Goal: Task Accomplishment & Management: Complete application form

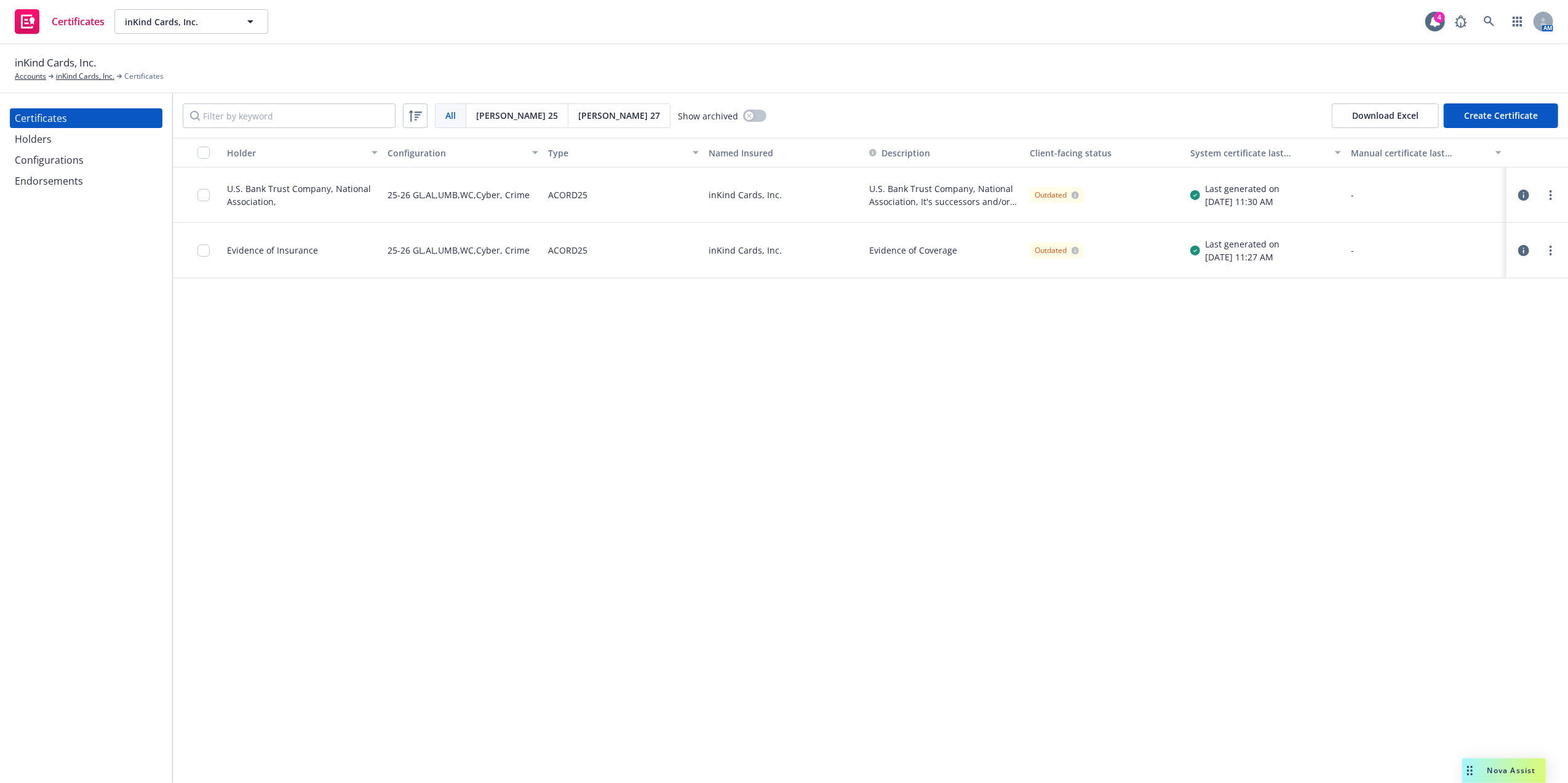
click at [53, 143] on div "Holders" at bounding box center [86, 139] width 143 height 20
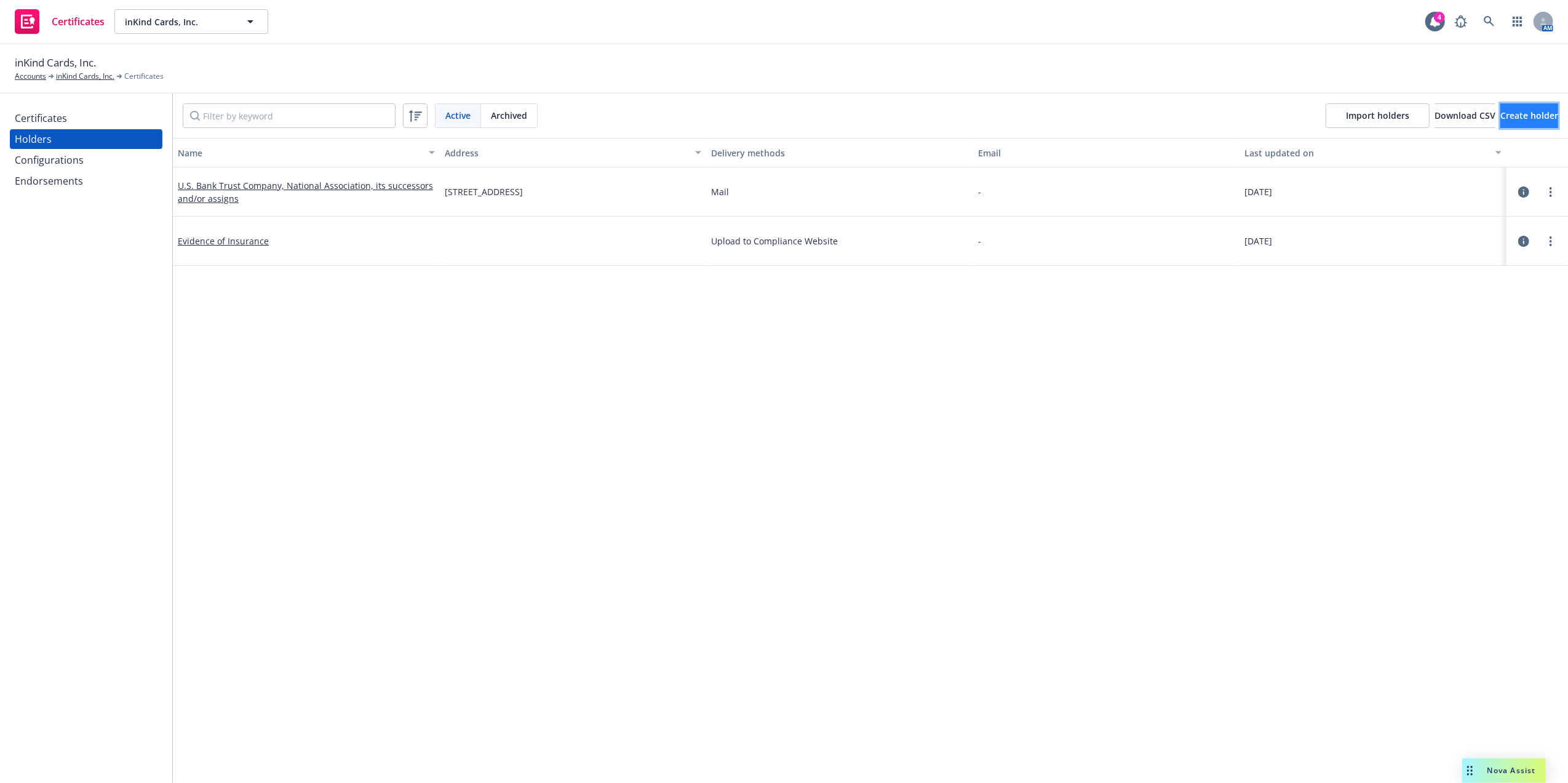
click at [1514, 118] on span "Create holder" at bounding box center [1529, 115] width 58 height 12
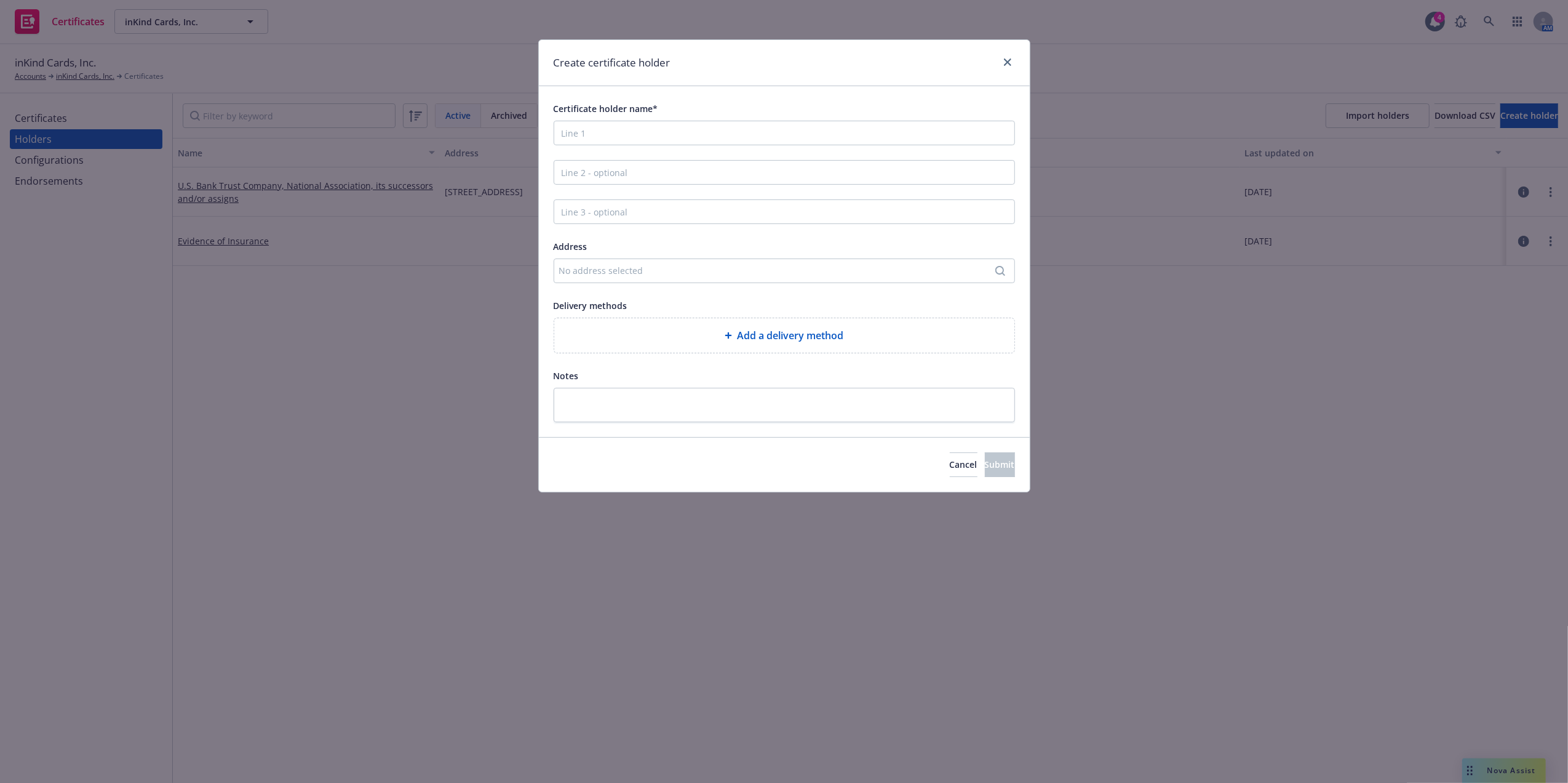
click at [663, 149] on div "Certificate holder name* Address No address selected Delivery methods Add a del…" at bounding box center [784, 261] width 461 height 321
click at [653, 133] on input "Certificate holder name*" at bounding box center [784, 133] width 461 height 24
drag, startPoint x: 620, startPoint y: 136, endPoint x: 332, endPoint y: 122, distance: 288.3
click at [333, 122] on div "Create certificate holder Certificate holder name* F Address No address selecte…" at bounding box center [784, 391] width 1568 height 783
paste input "Circuit of the Americas ([PERSON_NAME])"
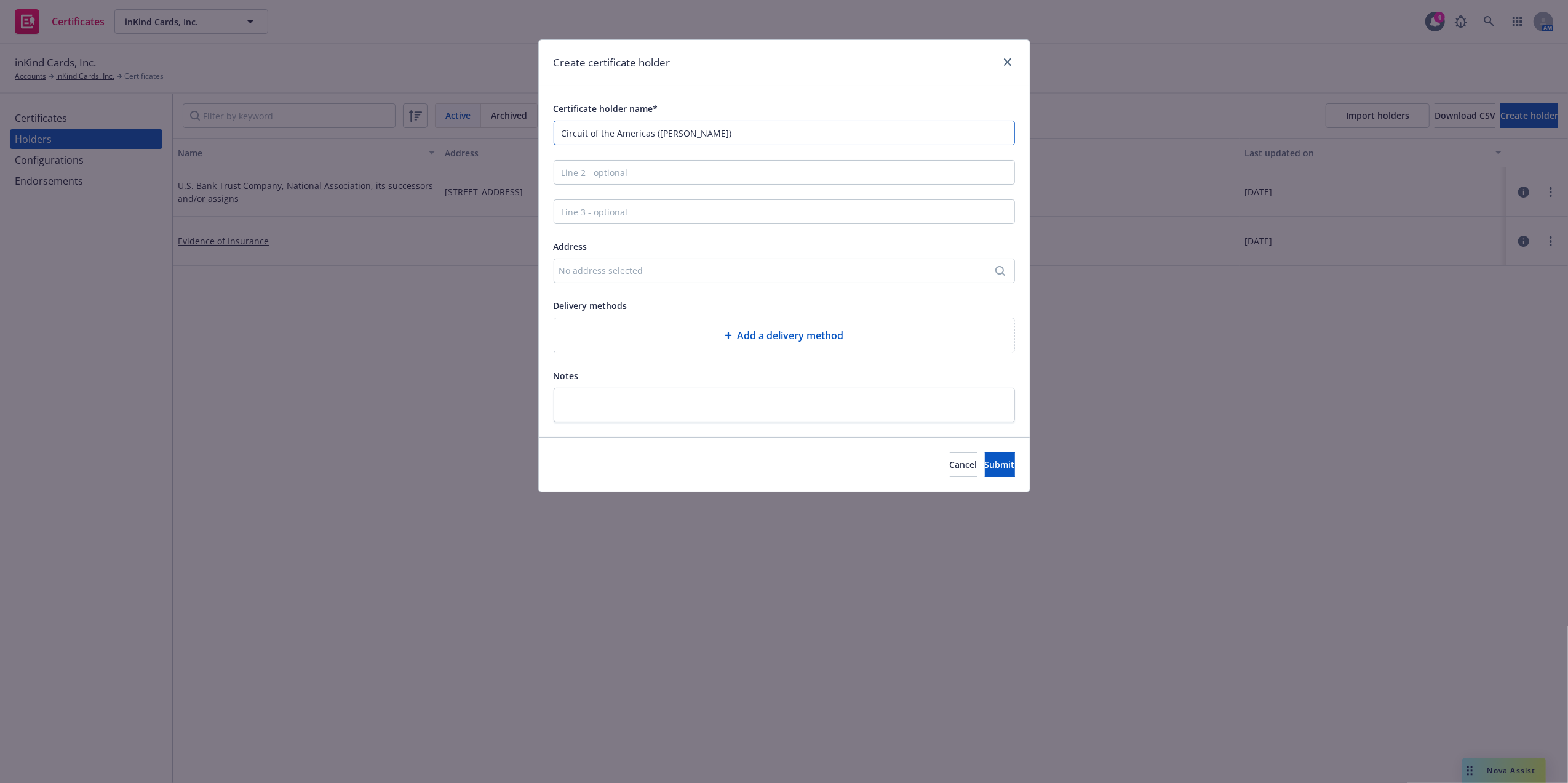
type input "Circuit of the Americas ([PERSON_NAME])"
click at [777, 99] on div "Certificate holder name* [GEOGRAPHIC_DATA] ([PERSON_NAME]) Address No address s…" at bounding box center [784, 262] width 491 height 351
click at [626, 170] on input "Line 2 - optional" at bounding box center [784, 172] width 461 height 24
paste input "C/O [PERSON_NAME]"
type input "C/O [PERSON_NAME]"
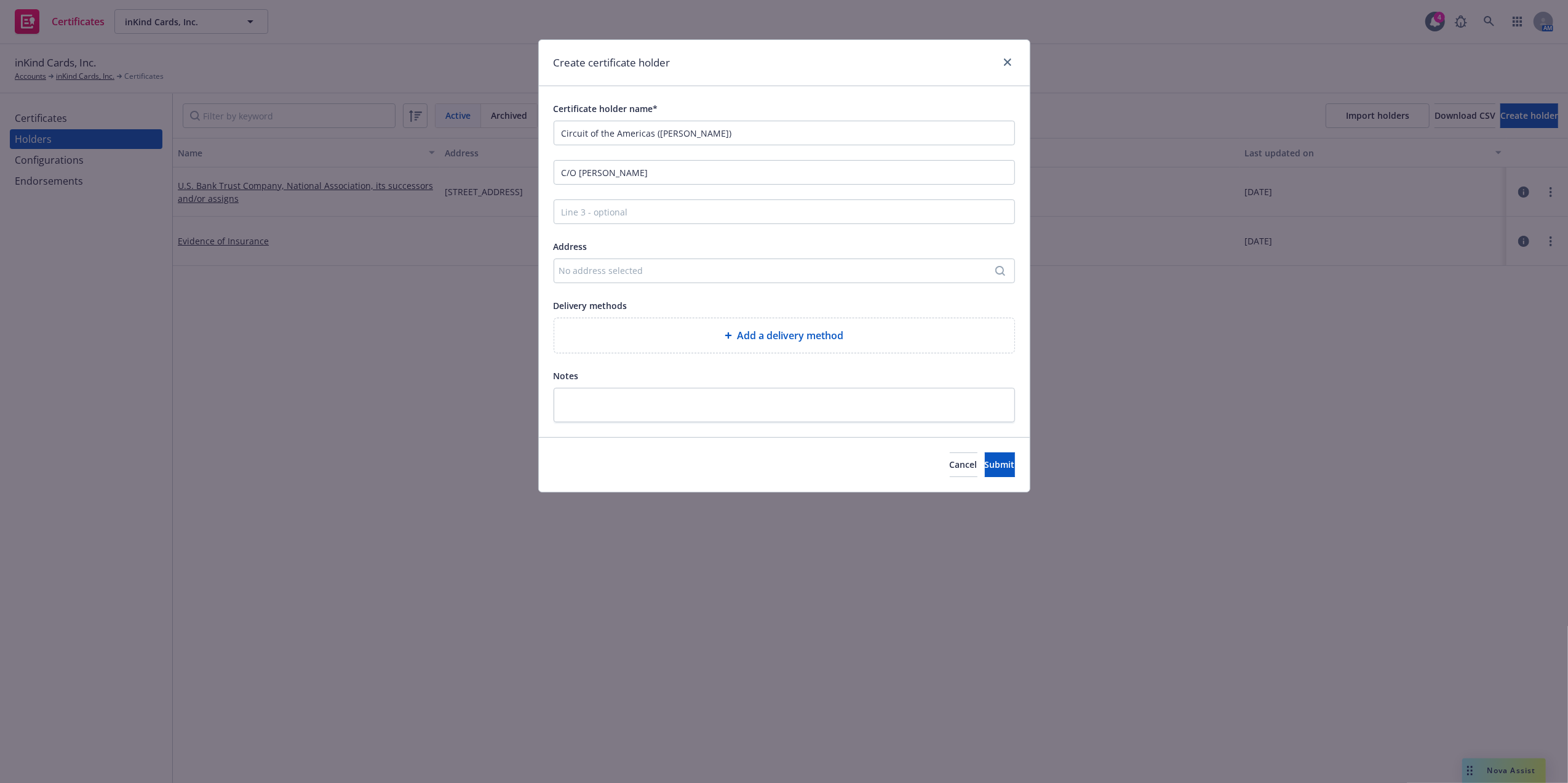
click at [786, 87] on div "Certificate holder name* Circuit of the Americas ([PERSON_NAME]) C/O [PERSON_NA…" at bounding box center [784, 262] width 491 height 351
click at [985, 465] on span "Submit" at bounding box center [1000, 464] width 30 height 12
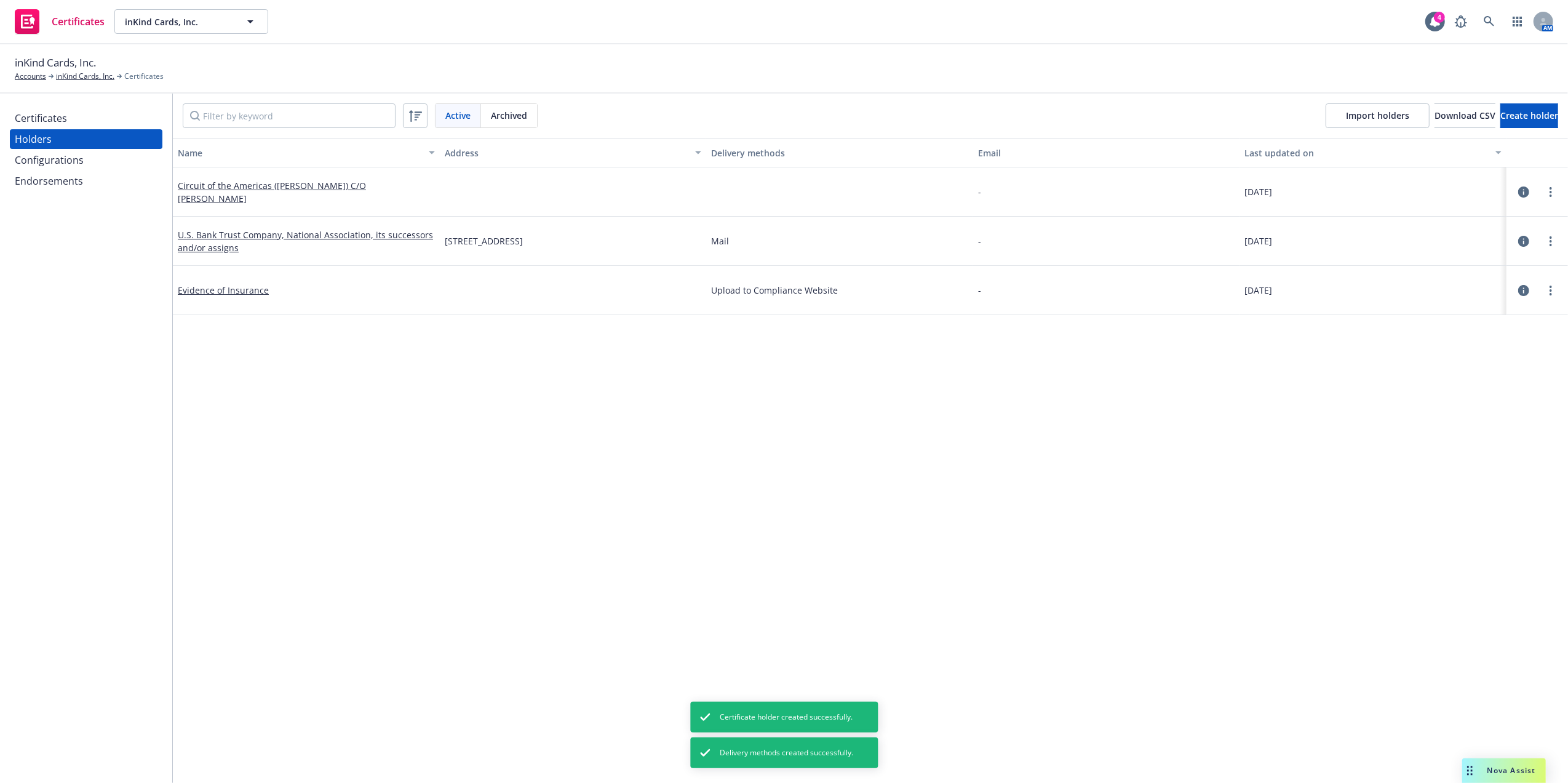
click at [65, 119] on div "Certificates" at bounding box center [41, 118] width 52 height 20
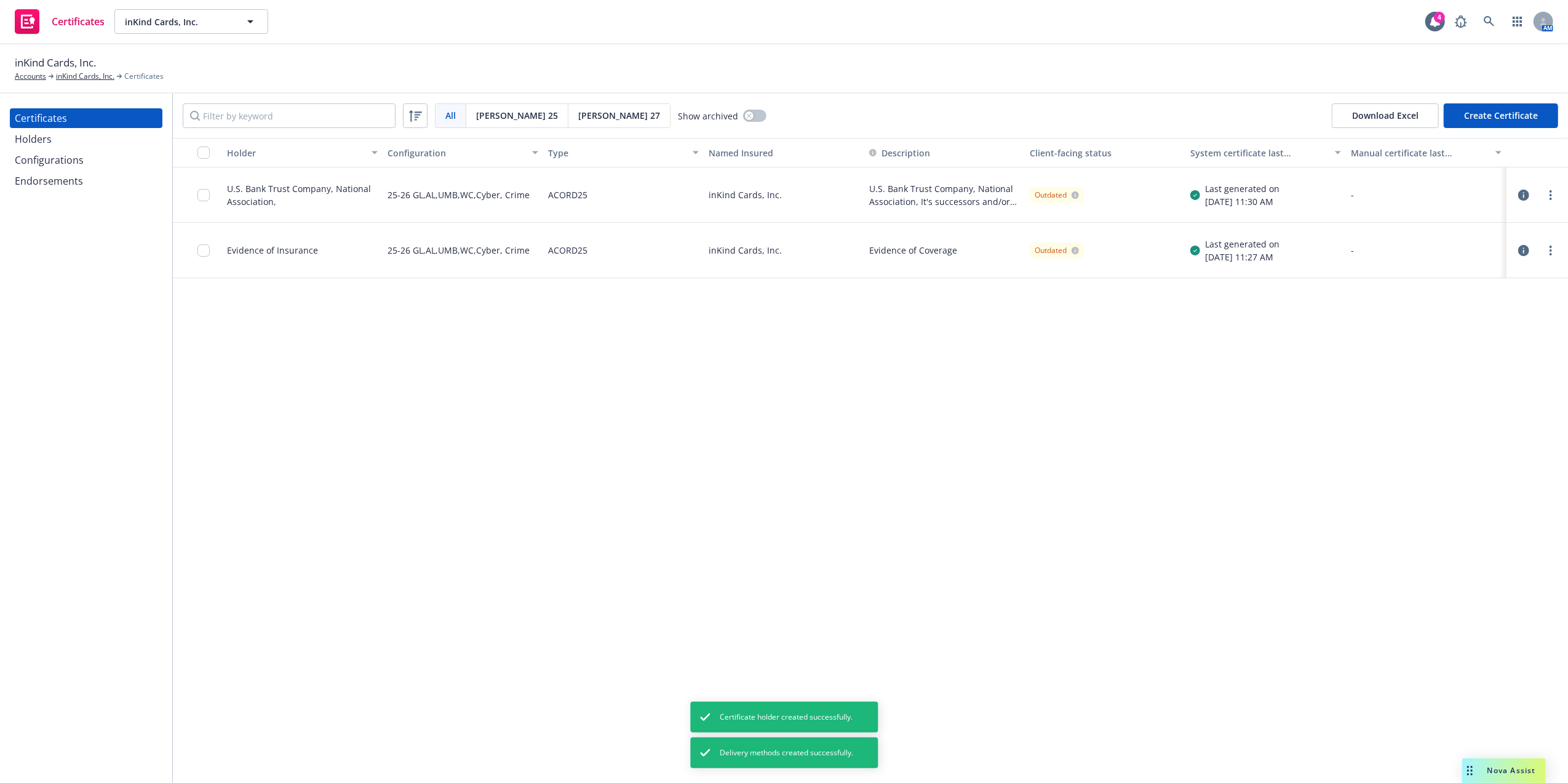
click at [89, 159] on div "Configurations" at bounding box center [86, 160] width 143 height 20
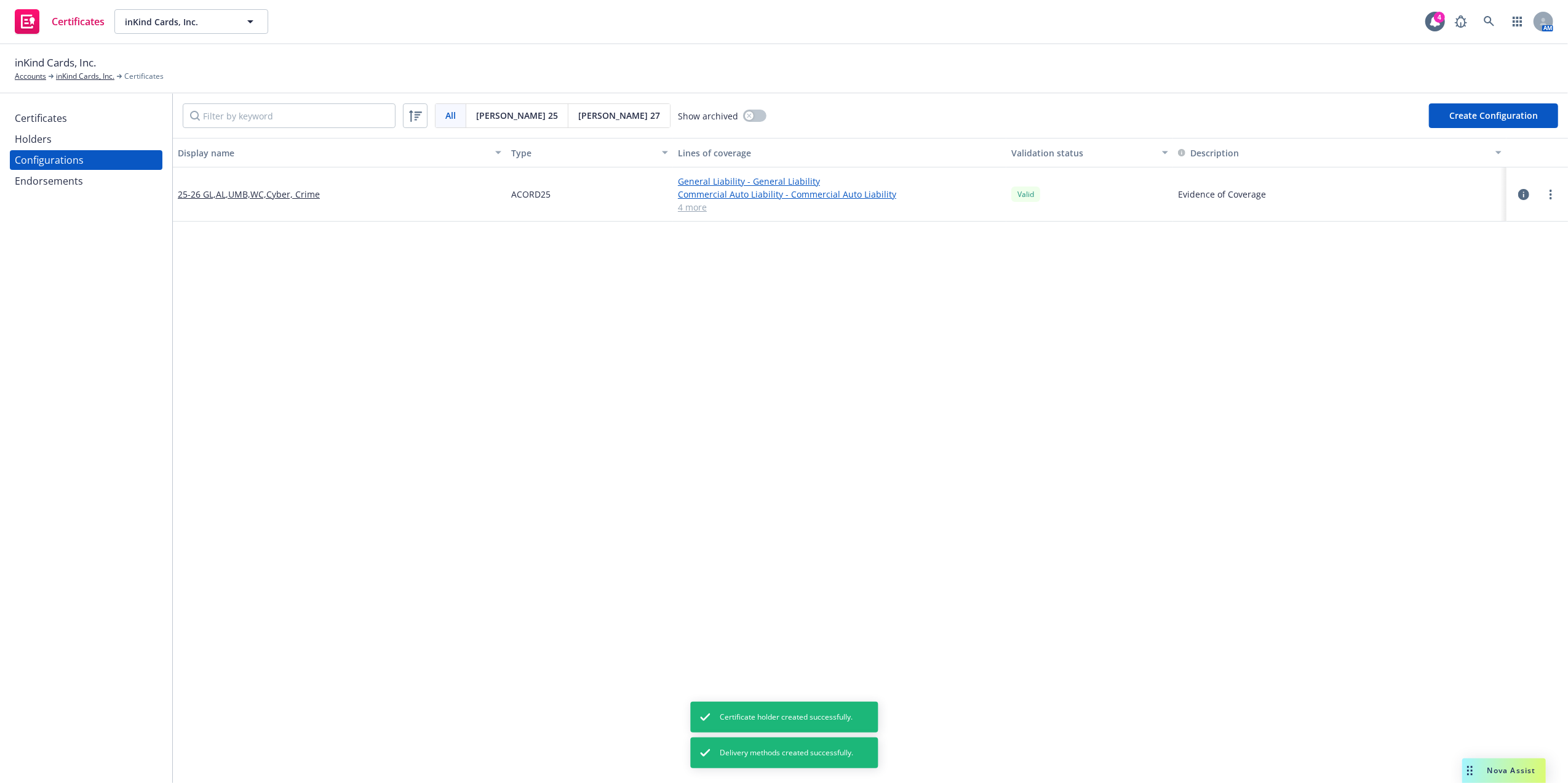
click at [45, 119] on div "Certificates" at bounding box center [41, 118] width 52 height 20
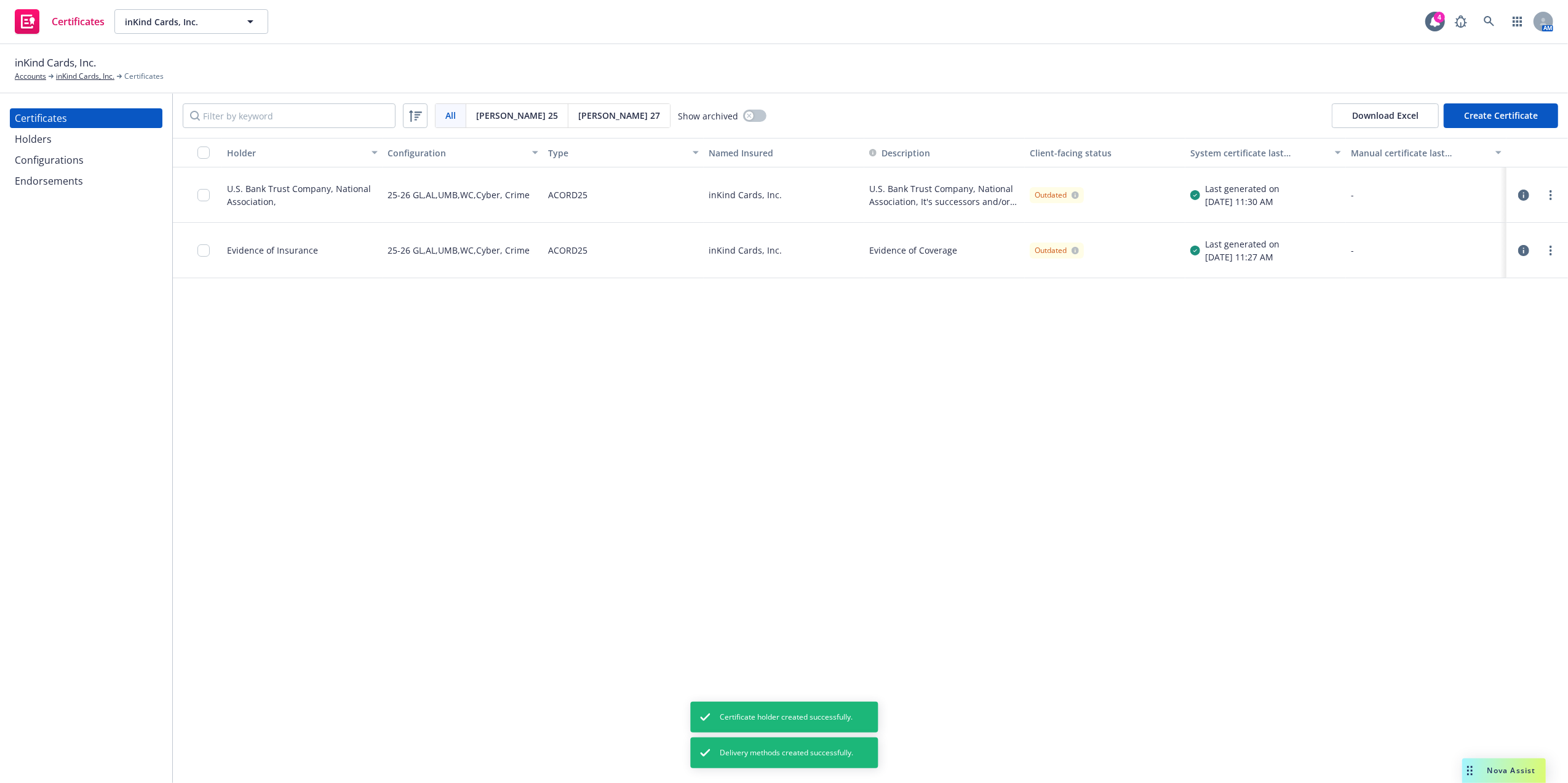
click at [1487, 123] on button "Create Certificate" at bounding box center [1501, 116] width 114 height 24
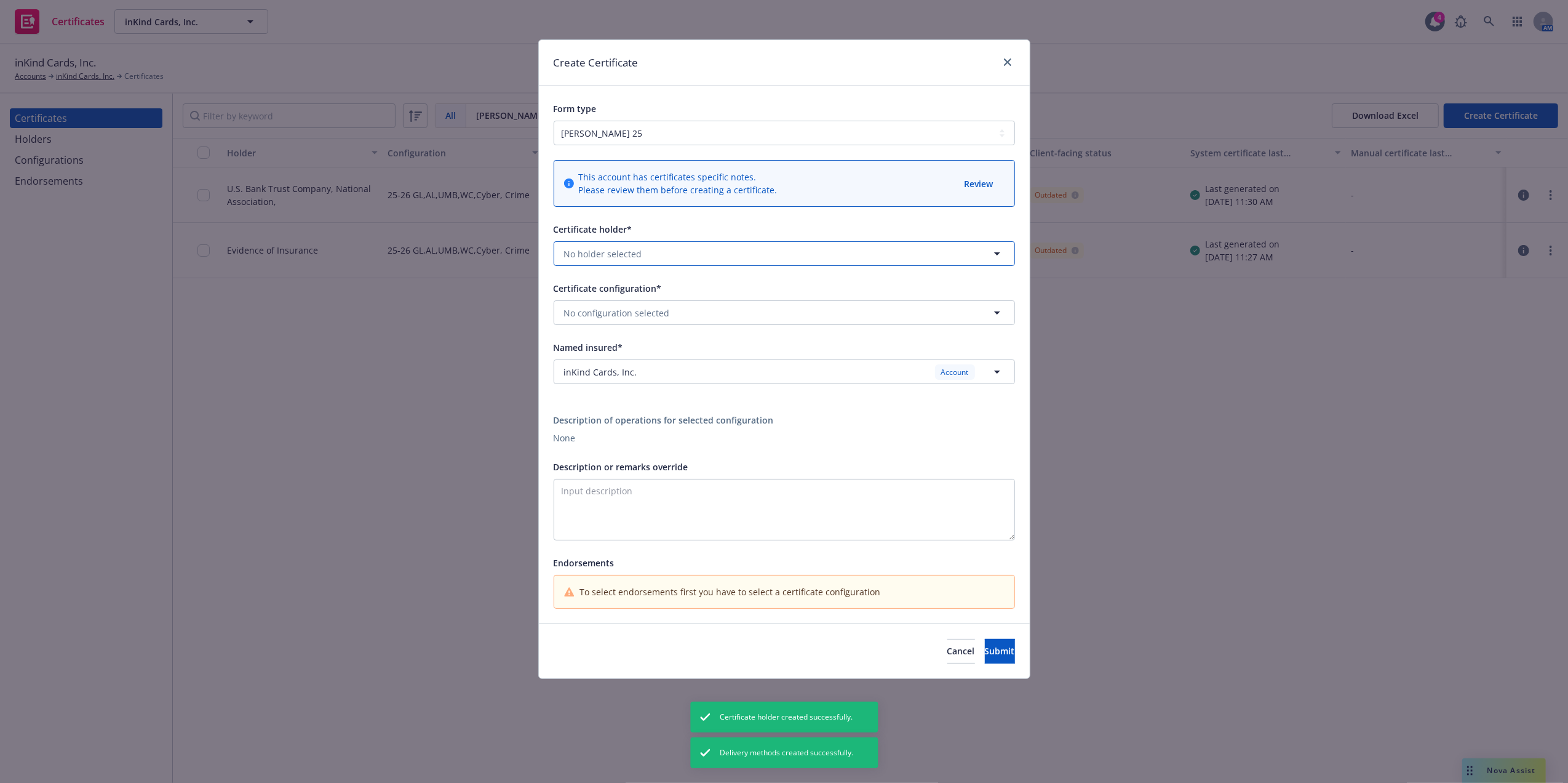
click at [677, 254] on button "No holder selected" at bounding box center [784, 254] width 461 height 24
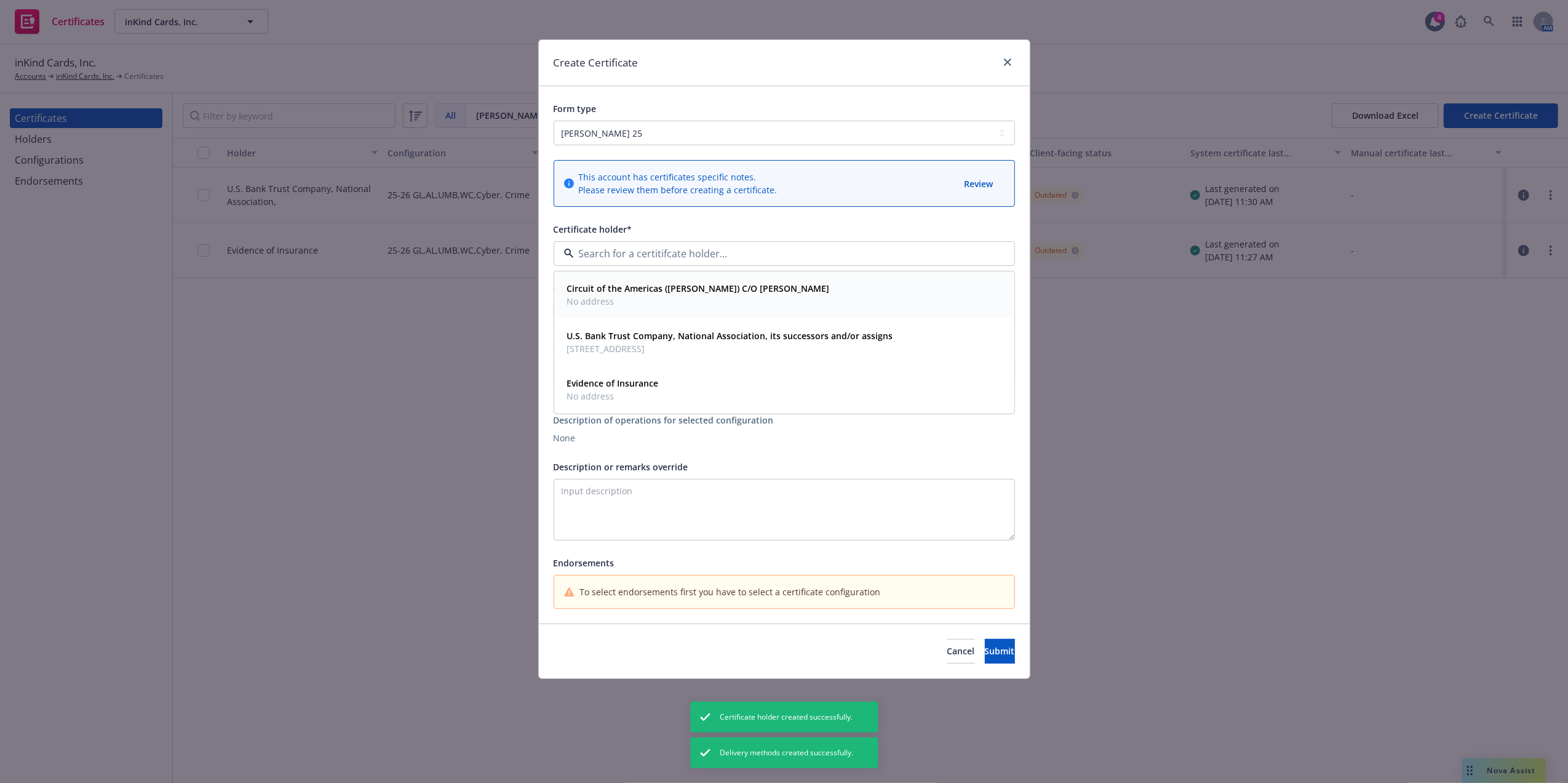
click at [675, 306] on span "No address" at bounding box center [698, 301] width 262 height 13
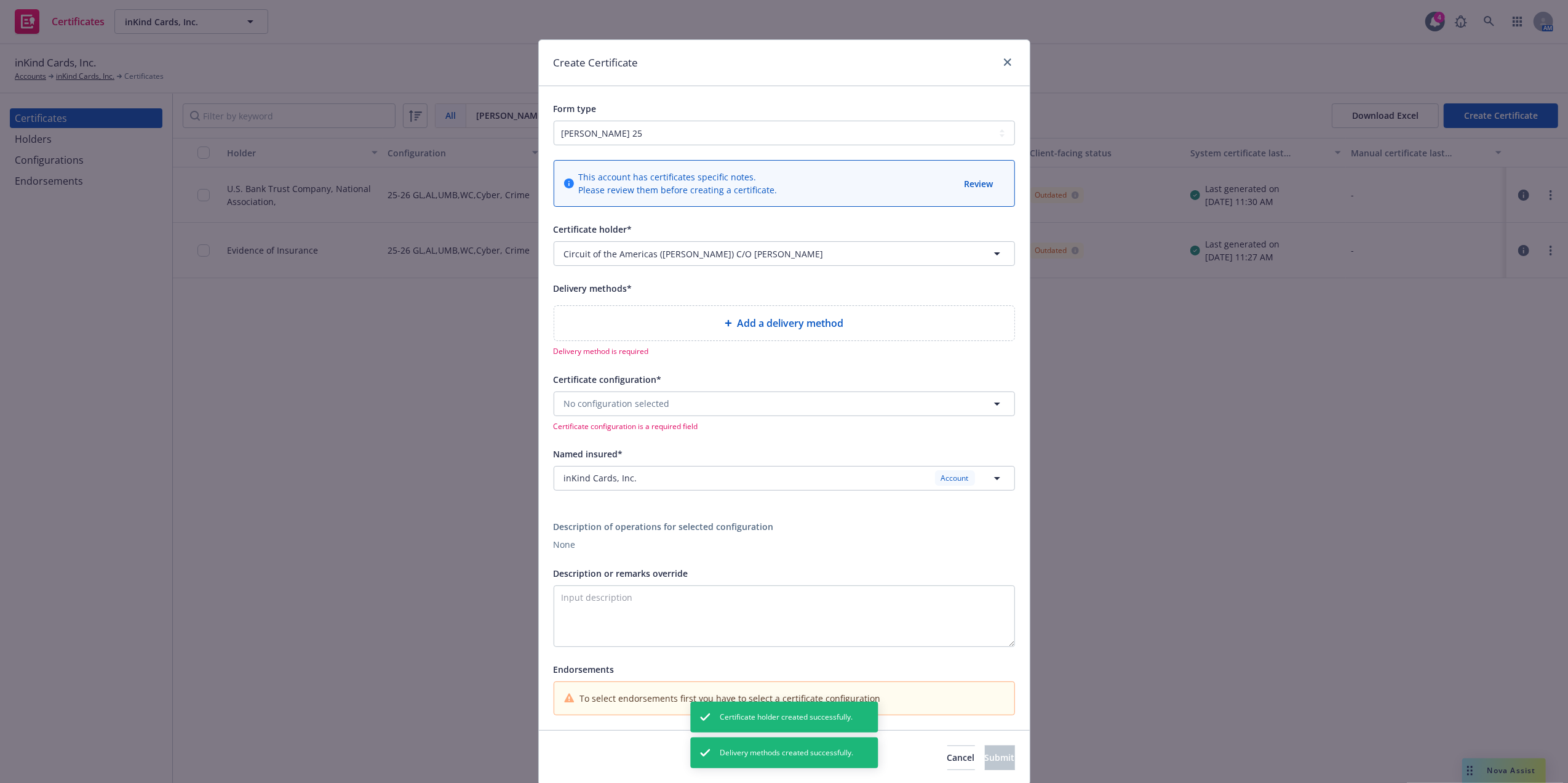
click at [726, 340] on div "Add a delivery method" at bounding box center [784, 323] width 460 height 35
select select "EMAIL"
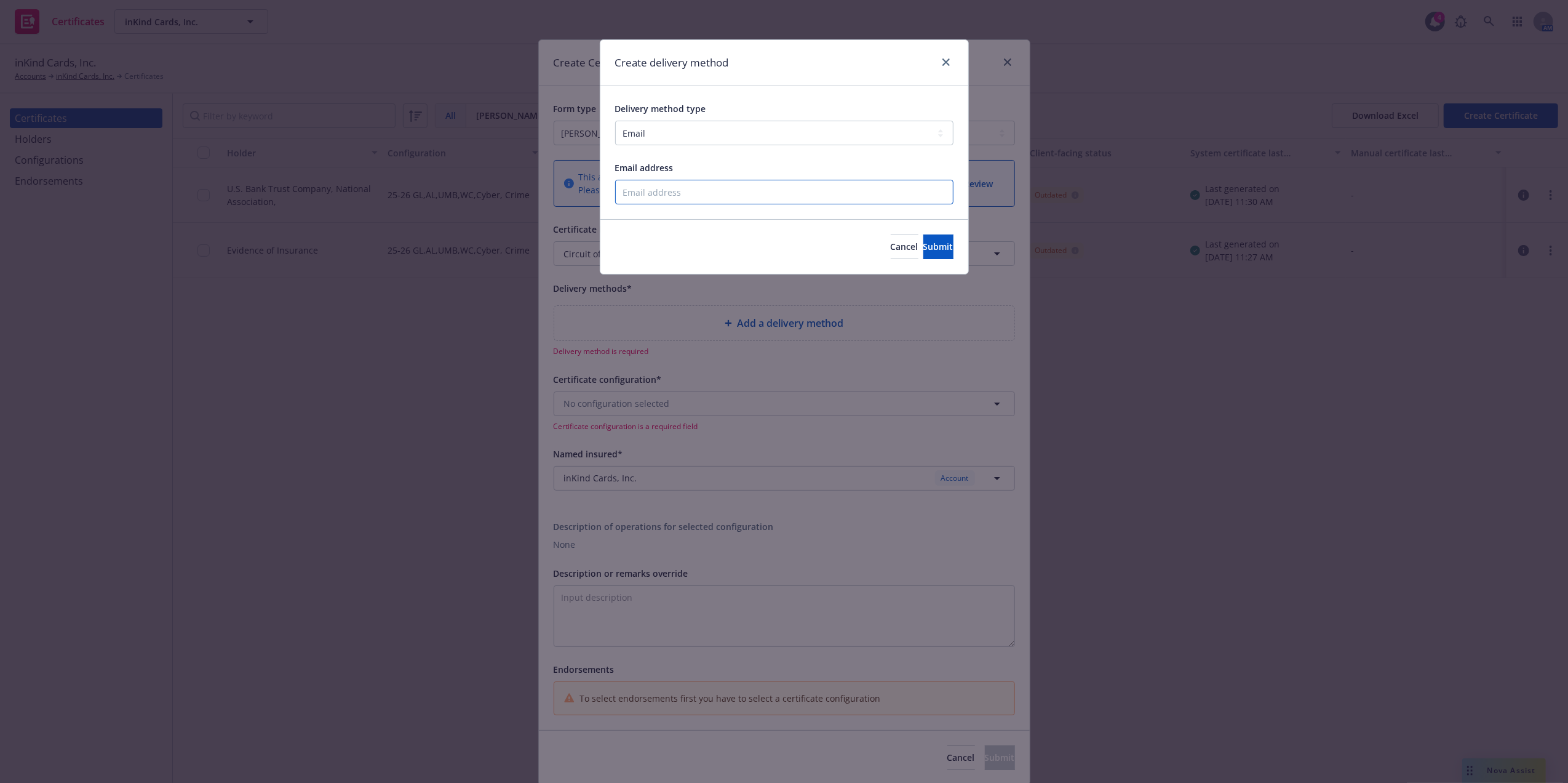
click at [660, 187] on input "Email address" at bounding box center [784, 192] width 338 height 24
type input "[EMAIL_ADDRESS][PERSON_NAME][DOMAIN_NAME]"
click at [940, 254] on button "Submit" at bounding box center [938, 247] width 30 height 24
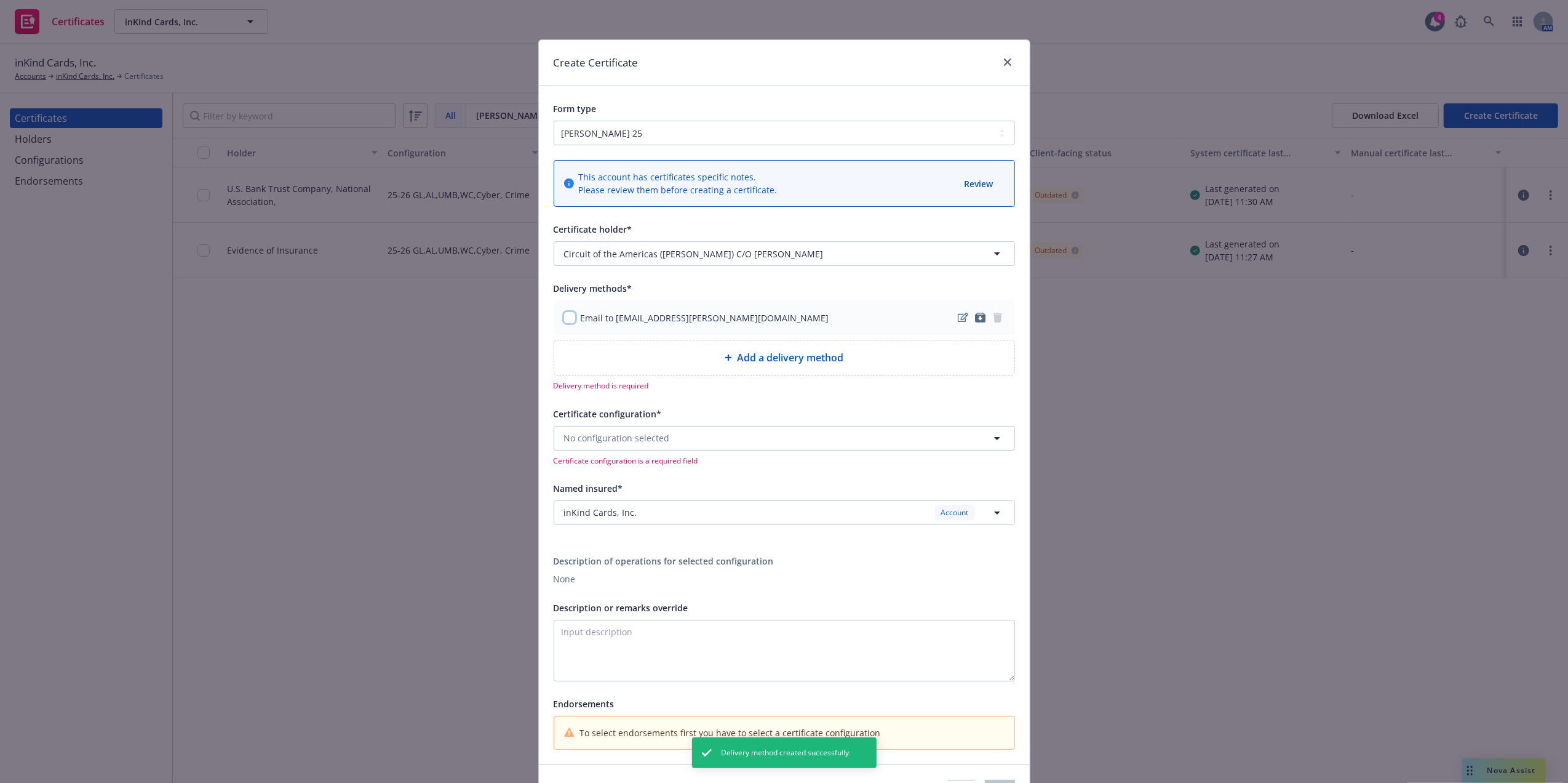
click at [564, 319] on input "checkbox" at bounding box center [570, 318] width 12 height 12
checkbox input "true"
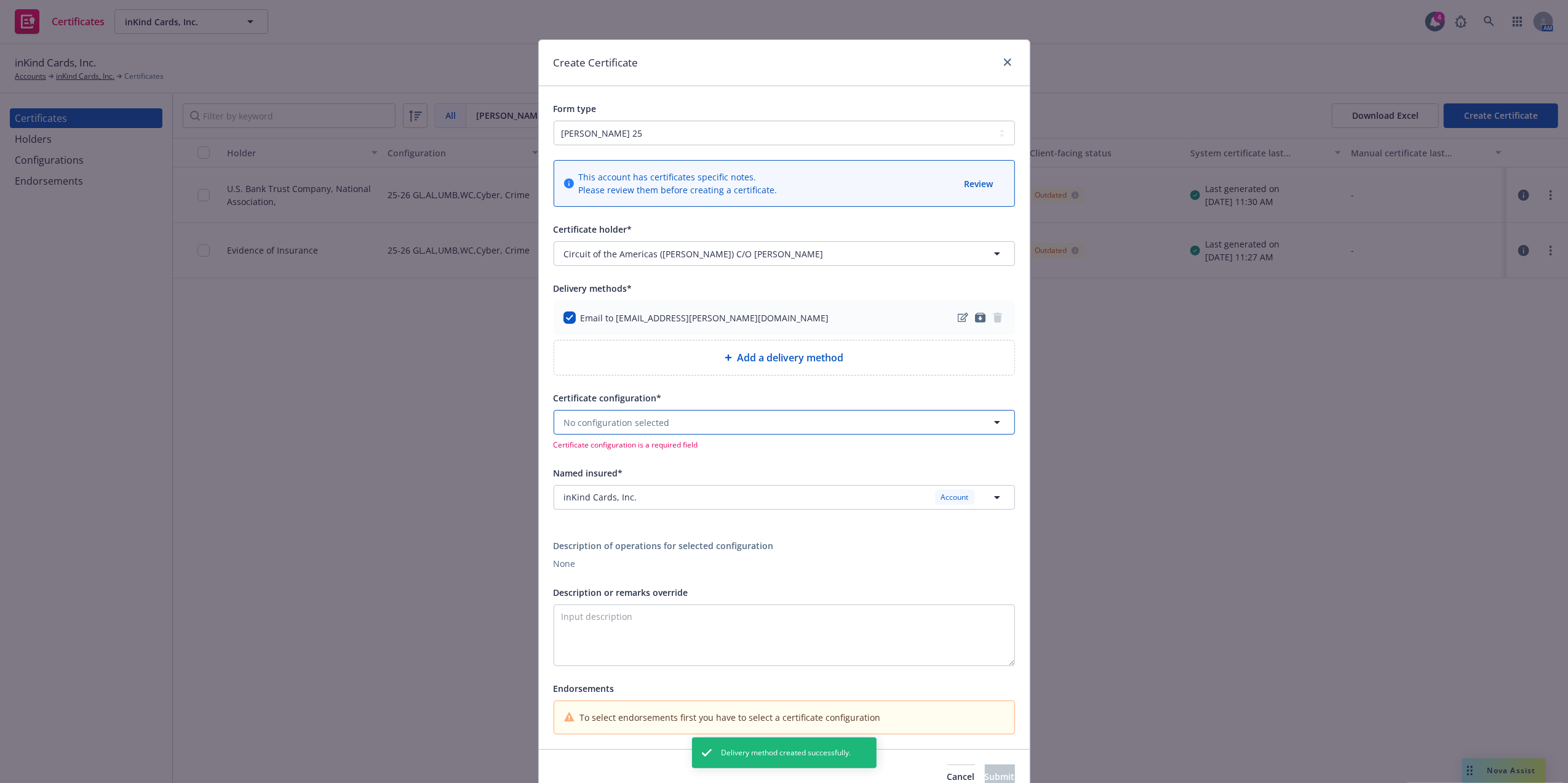
click at [687, 427] on button "No configuration selected" at bounding box center [784, 422] width 461 height 24
click at [665, 467] on span "ACORD25 - Evidence of Coverage" at bounding box center [639, 469] width 144 height 13
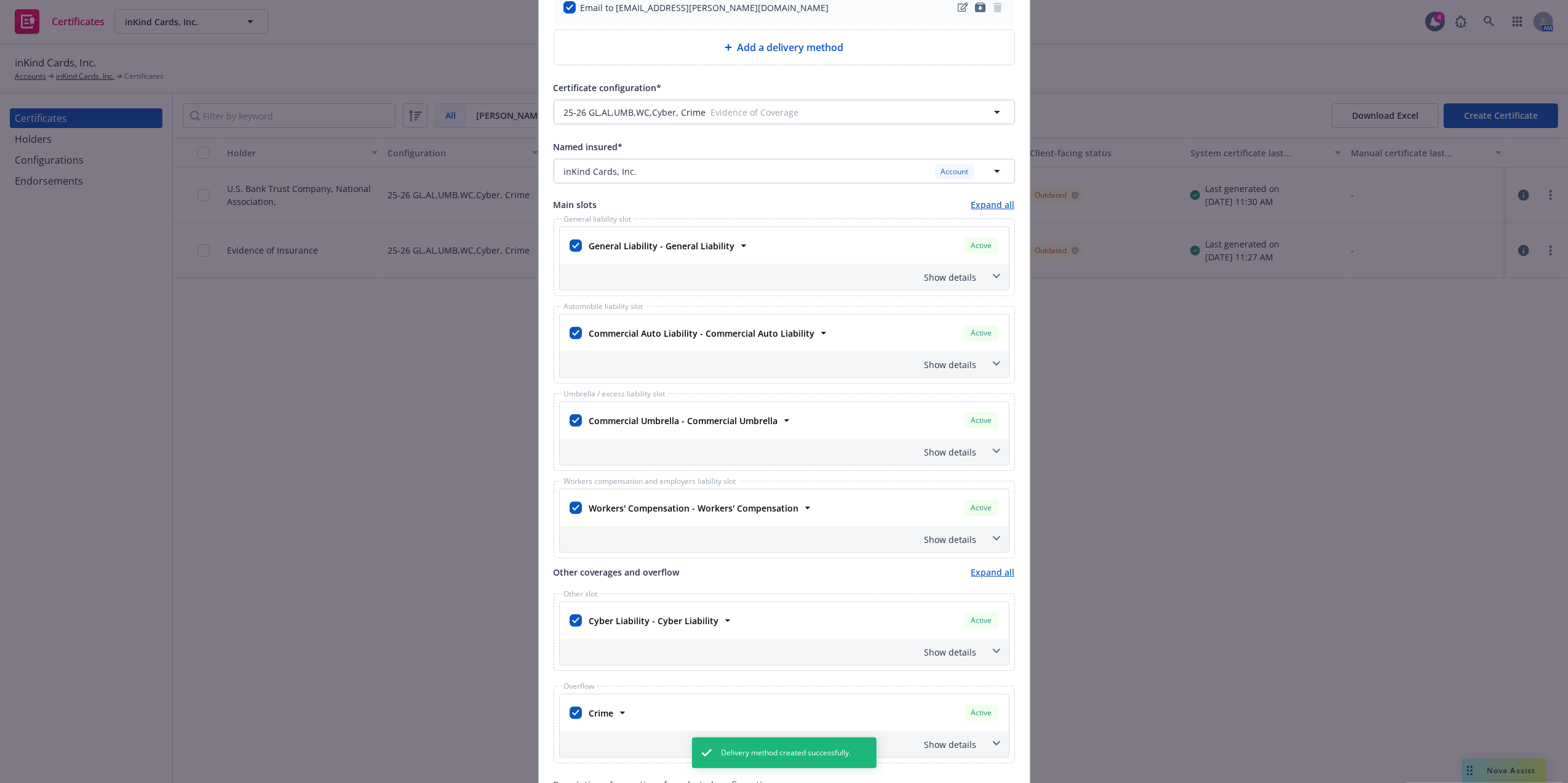
scroll to position [383, 0]
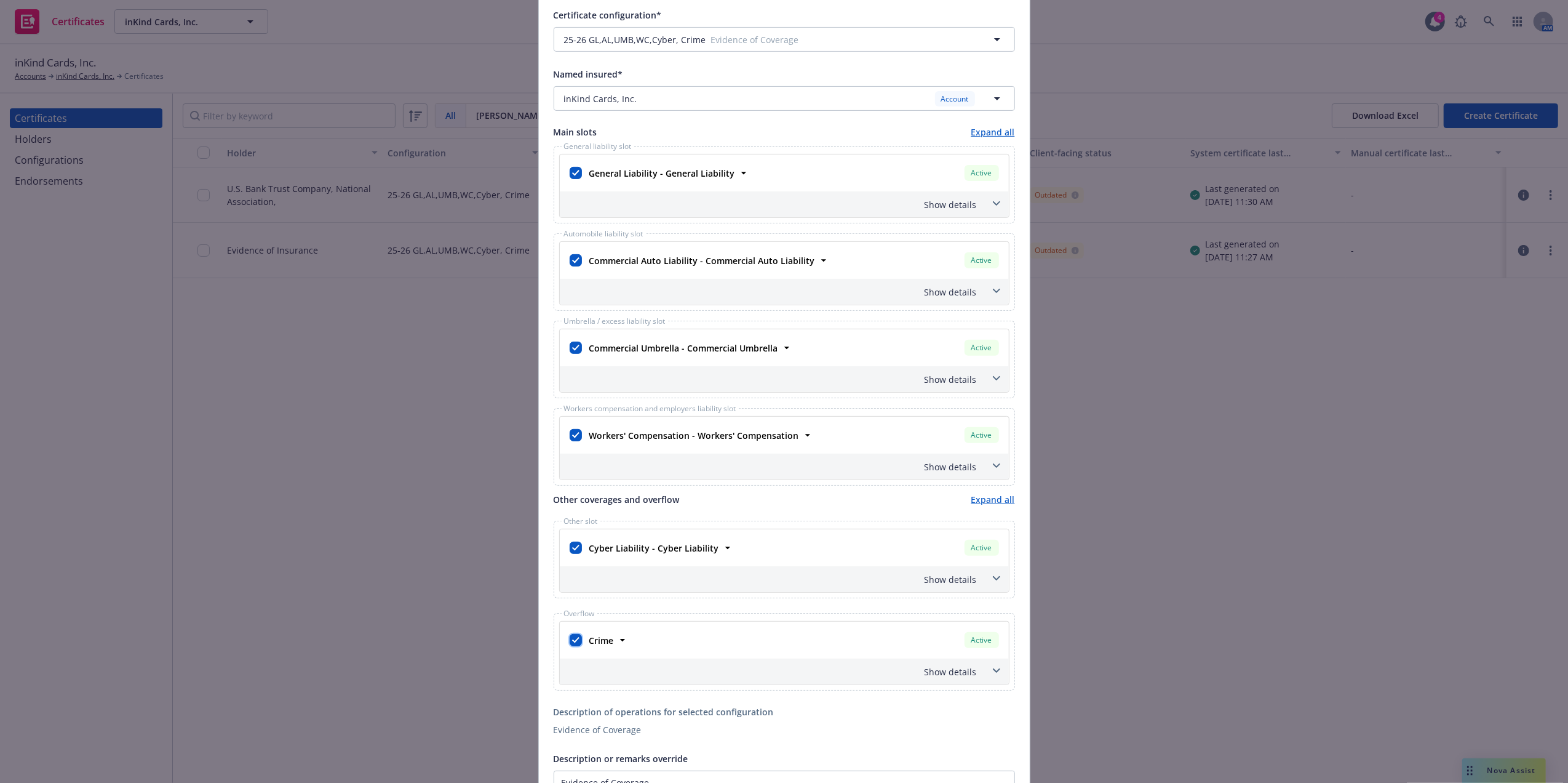
drag, startPoint x: 574, startPoint y: 645, endPoint x: 564, endPoint y: 625, distance: 22.4
click at [574, 645] on input "checkbox" at bounding box center [576, 640] width 12 height 12
checkbox input "false"
click at [572, 554] on input "checkbox" at bounding box center [576, 548] width 12 height 12
checkbox input "false"
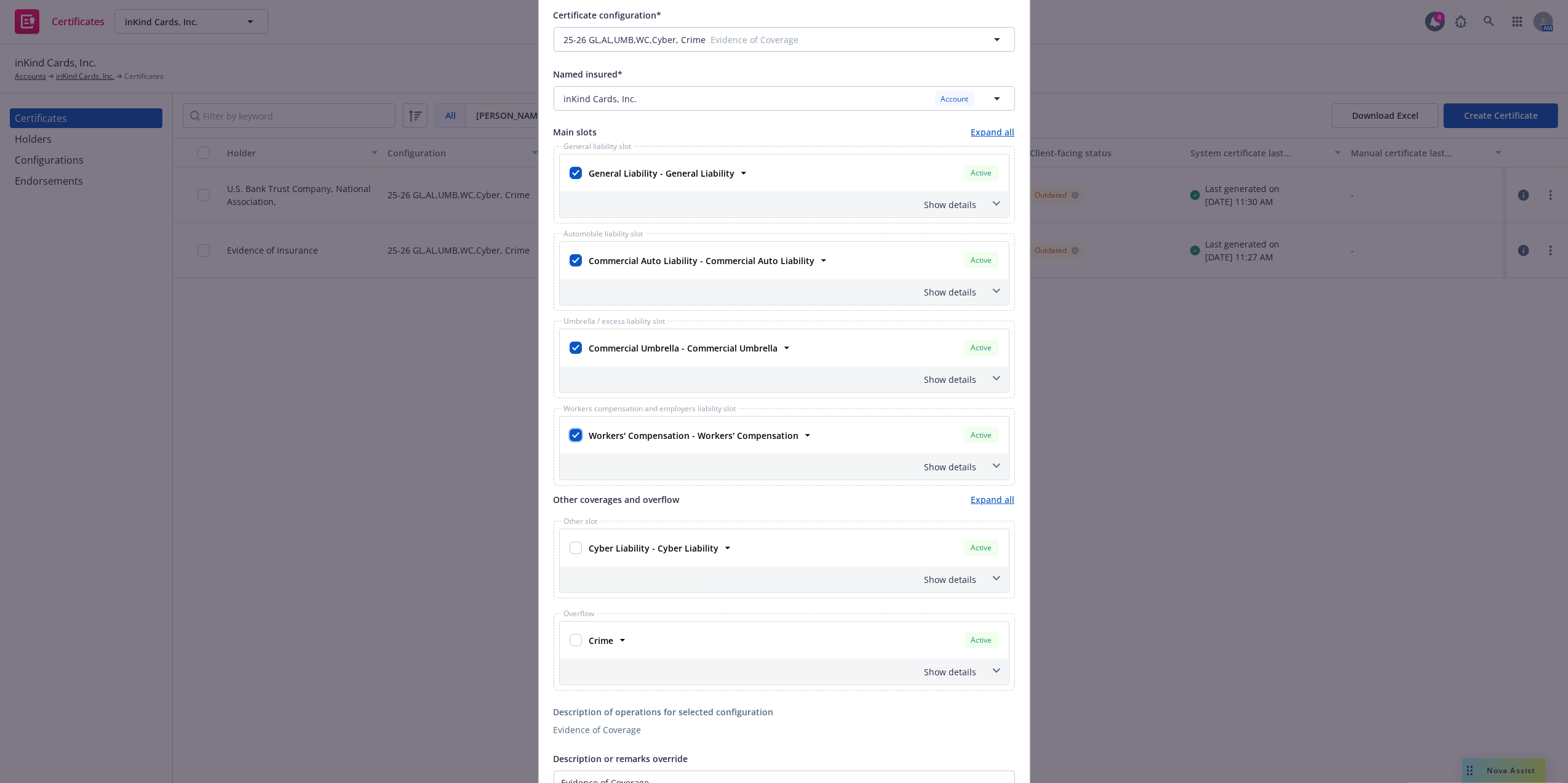
click at [571, 436] on input "checkbox" at bounding box center [576, 435] width 12 height 12
checkbox input "false"
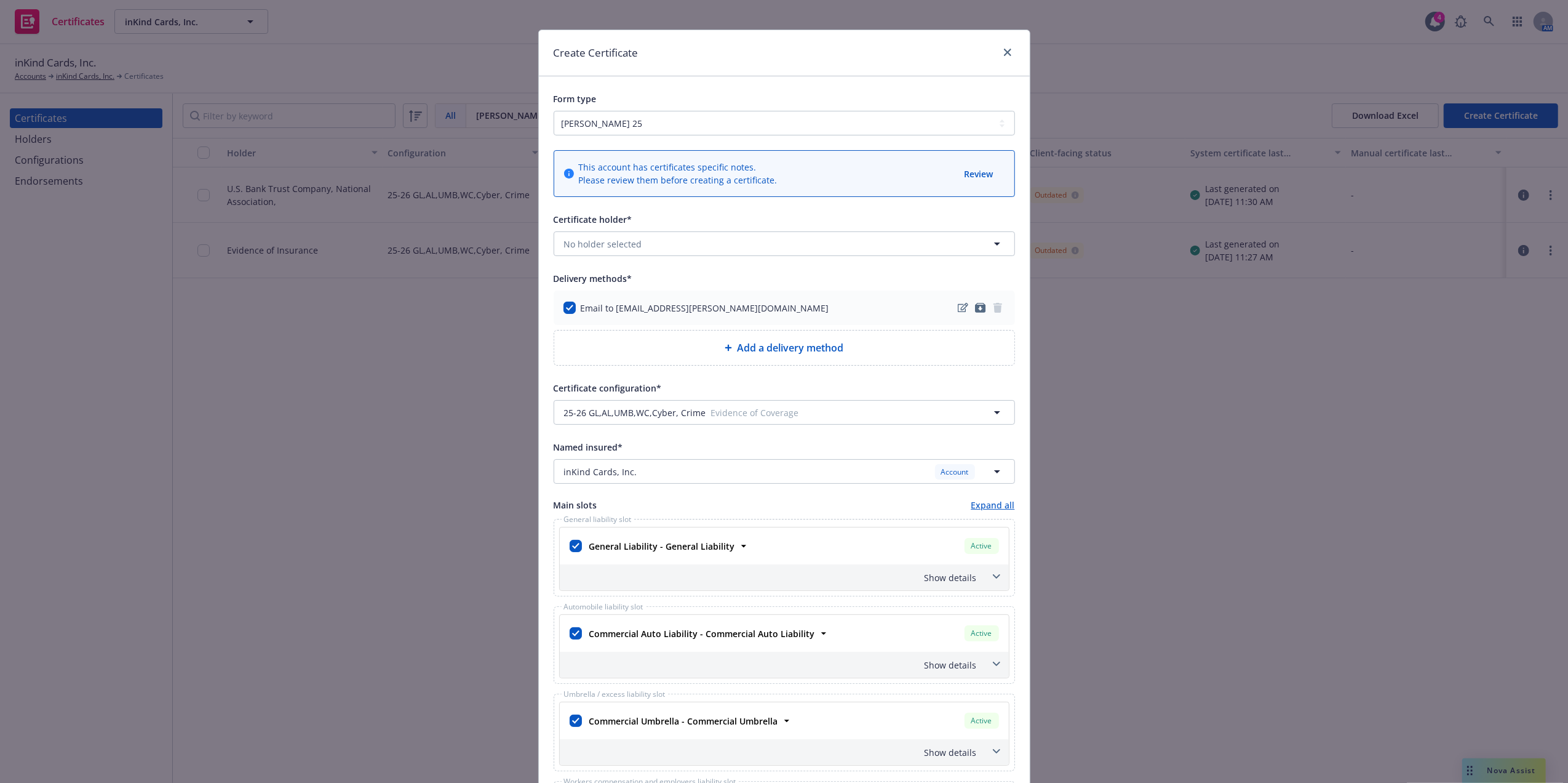
scroll to position [0, 0]
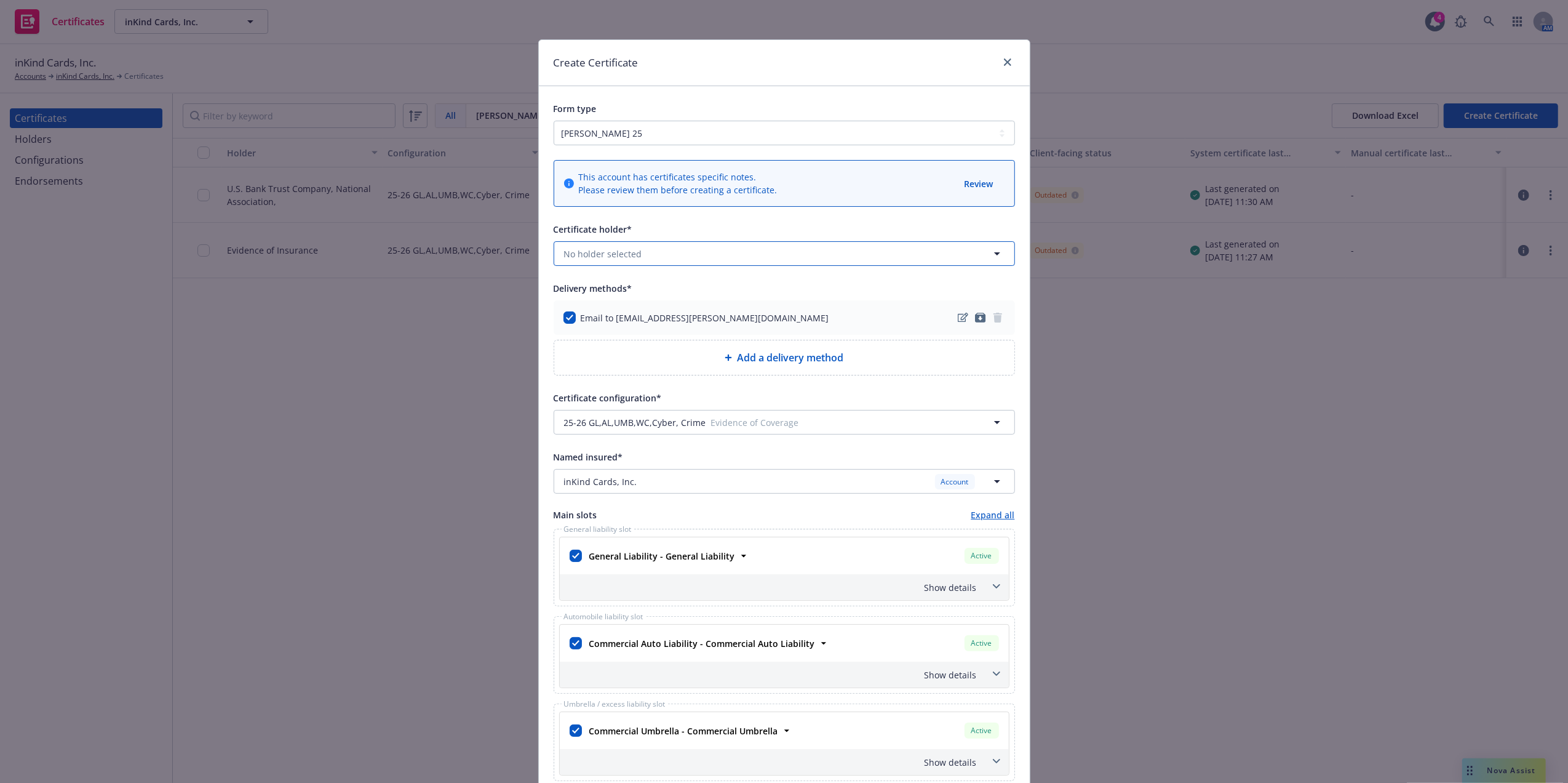
click at [641, 252] on button "No holder selected" at bounding box center [784, 254] width 461 height 24
click at [605, 289] on strong "Circuit of the Americas ([PERSON_NAME]) C/O [PERSON_NAME]" at bounding box center [698, 288] width 262 height 12
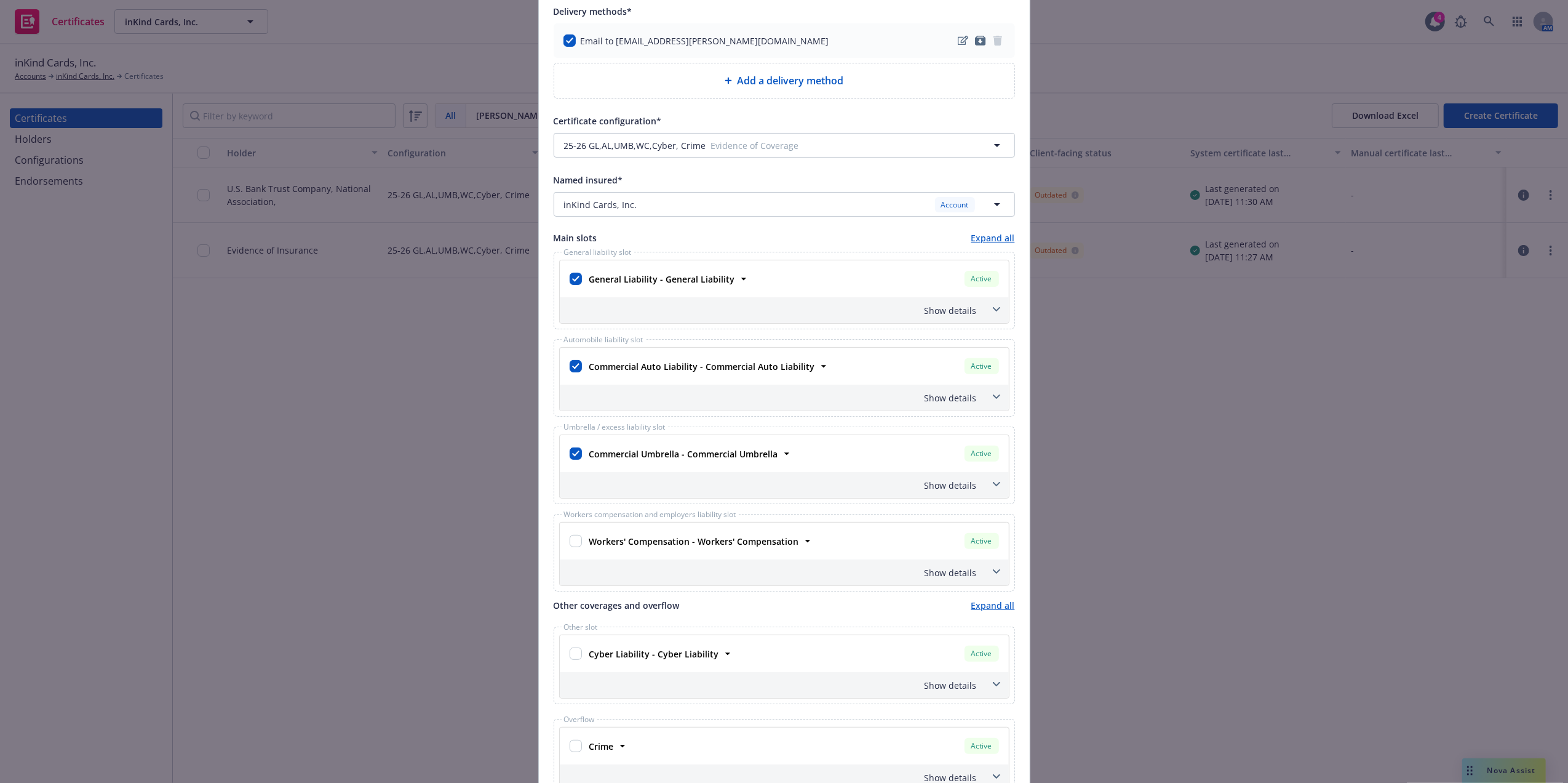
scroll to position [280, 0]
click at [570, 363] on input "checkbox" at bounding box center [576, 363] width 12 height 12
checkbox input "false"
click at [616, 476] on div "Show details" at bounding box center [784, 481] width 449 height 26
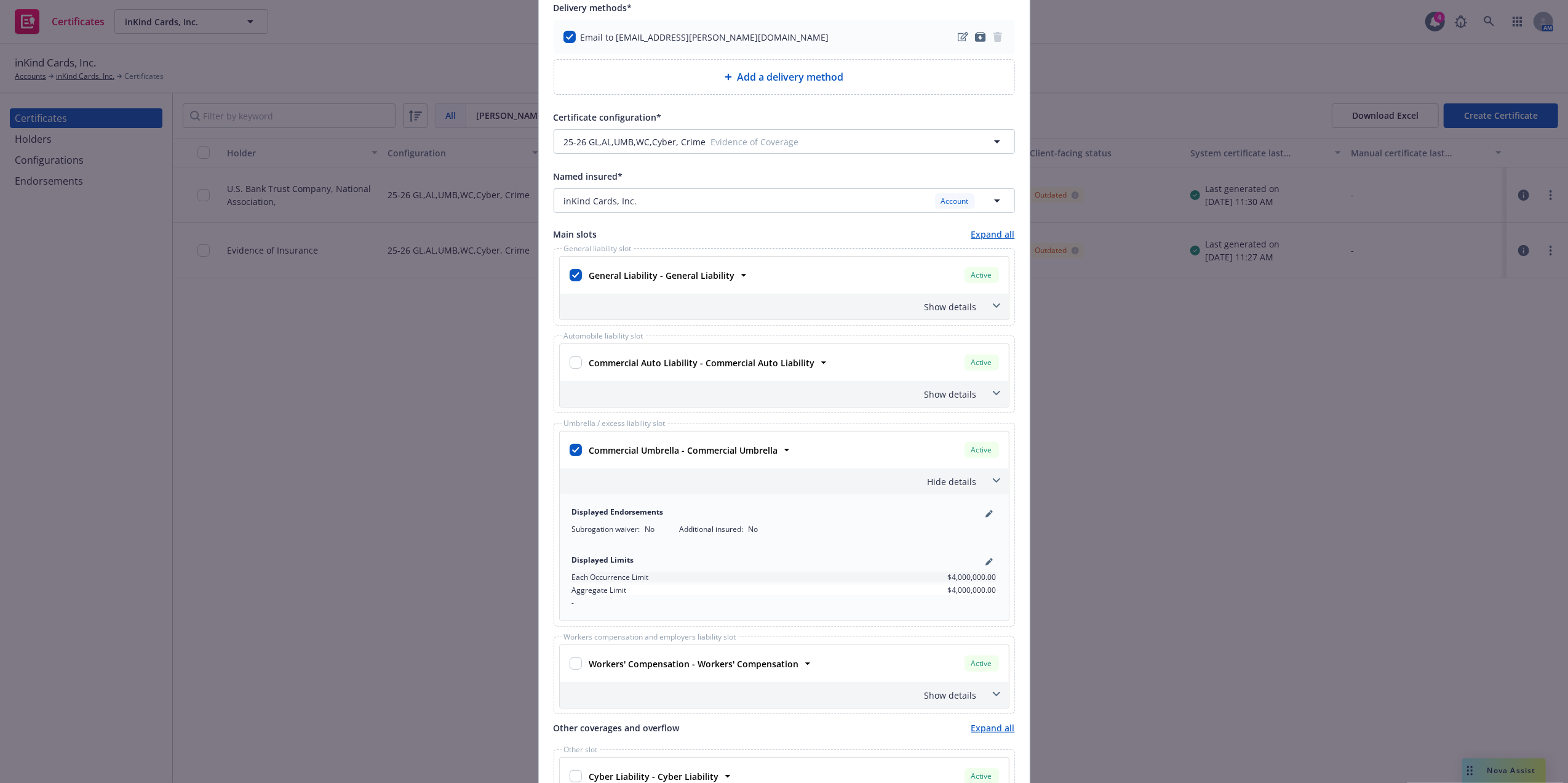
click at [616, 476] on div "Hide details" at bounding box center [784, 481] width 449 height 26
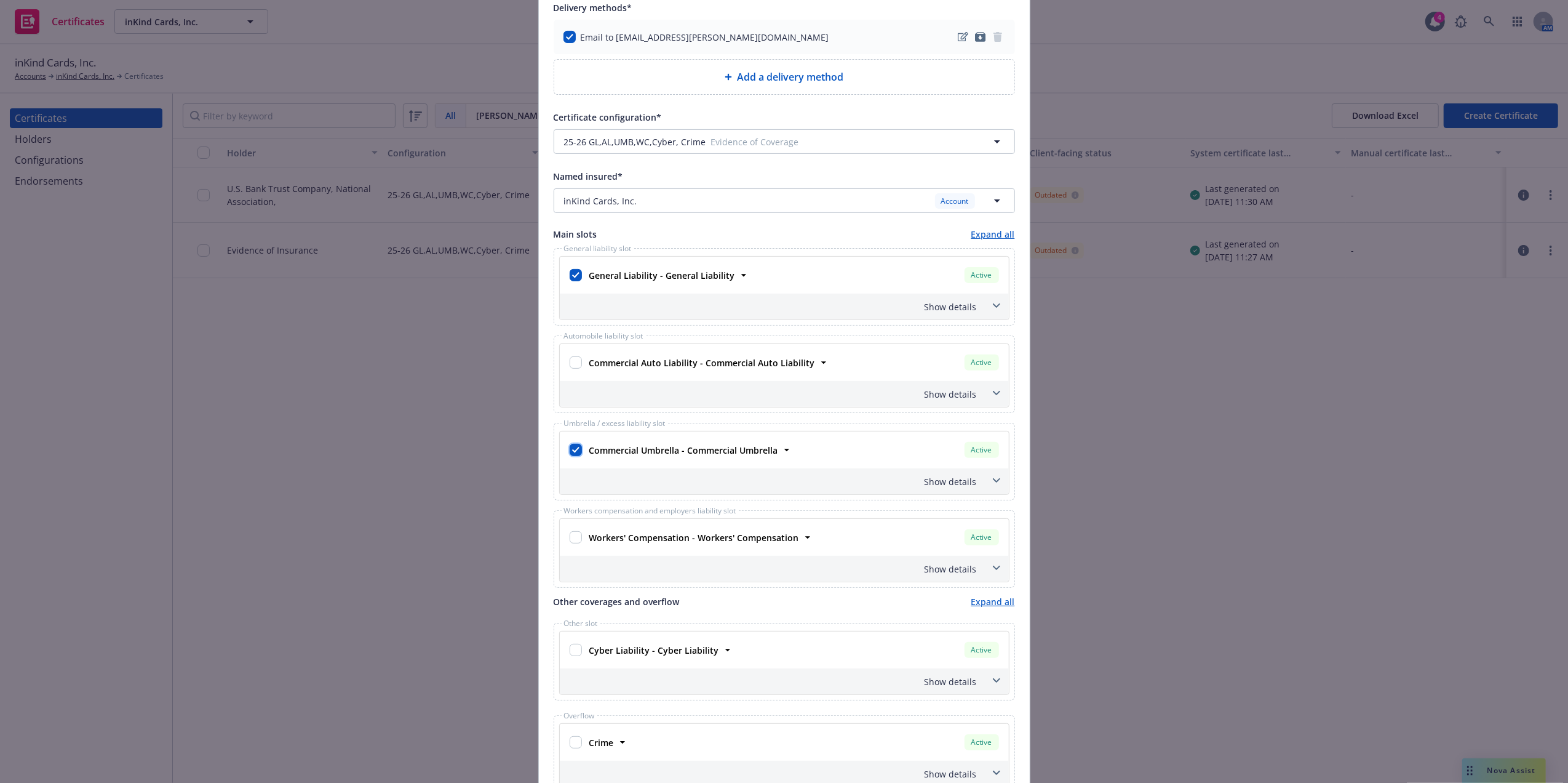
click at [570, 454] on input "checkbox" at bounding box center [576, 450] width 12 height 12
checkbox input "false"
click at [845, 299] on div "Show details" at bounding box center [784, 306] width 449 height 26
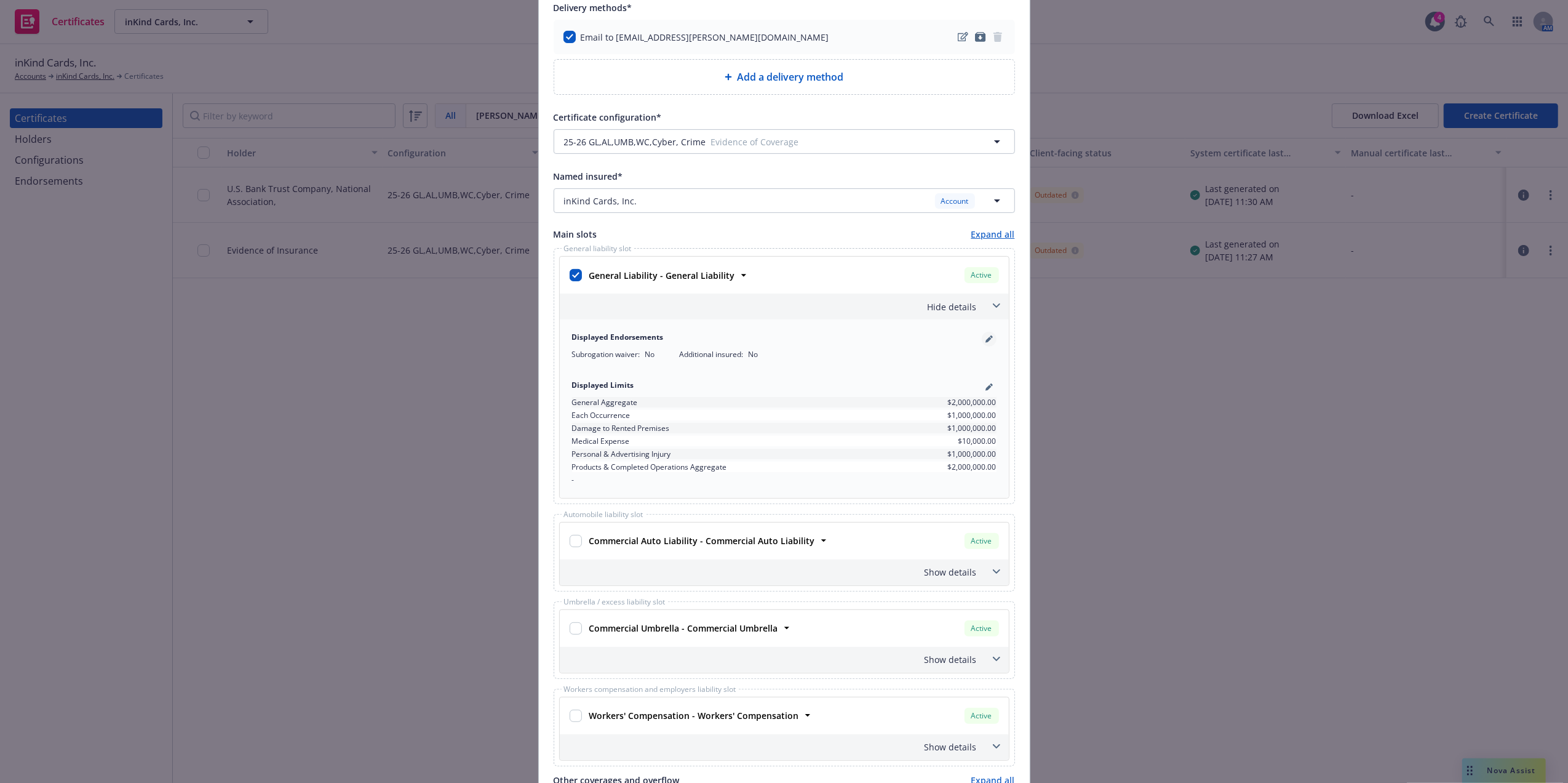
click at [985, 338] on icon "pencil" at bounding box center [988, 340] width 6 height 6
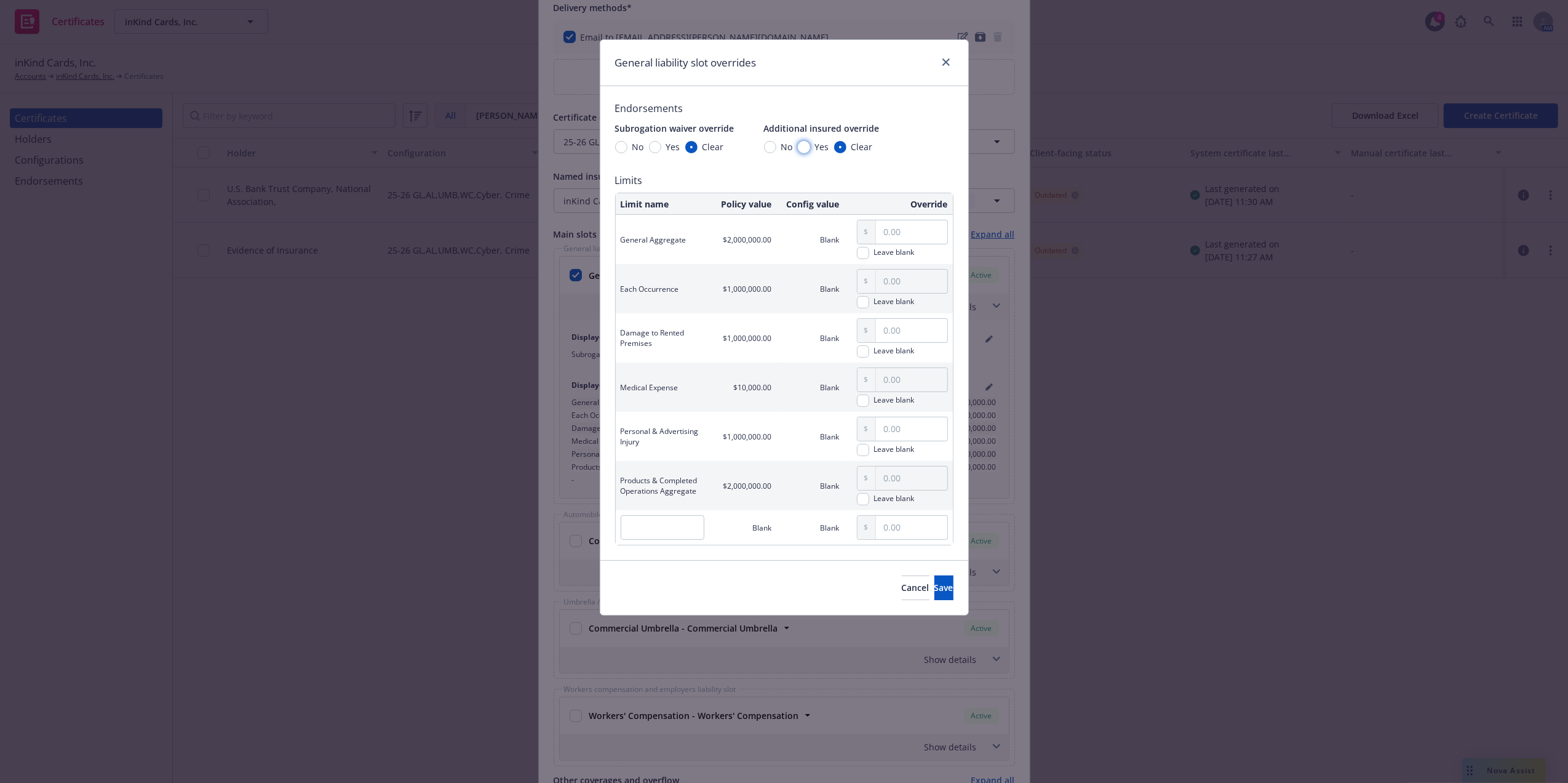
click at [805, 148] on input "Yes" at bounding box center [804, 147] width 12 height 12
radio input "true"
click at [654, 146] on input "Yes" at bounding box center [655, 147] width 12 height 12
radio input "true"
click at [934, 591] on span "Save" at bounding box center [944, 587] width 19 height 12
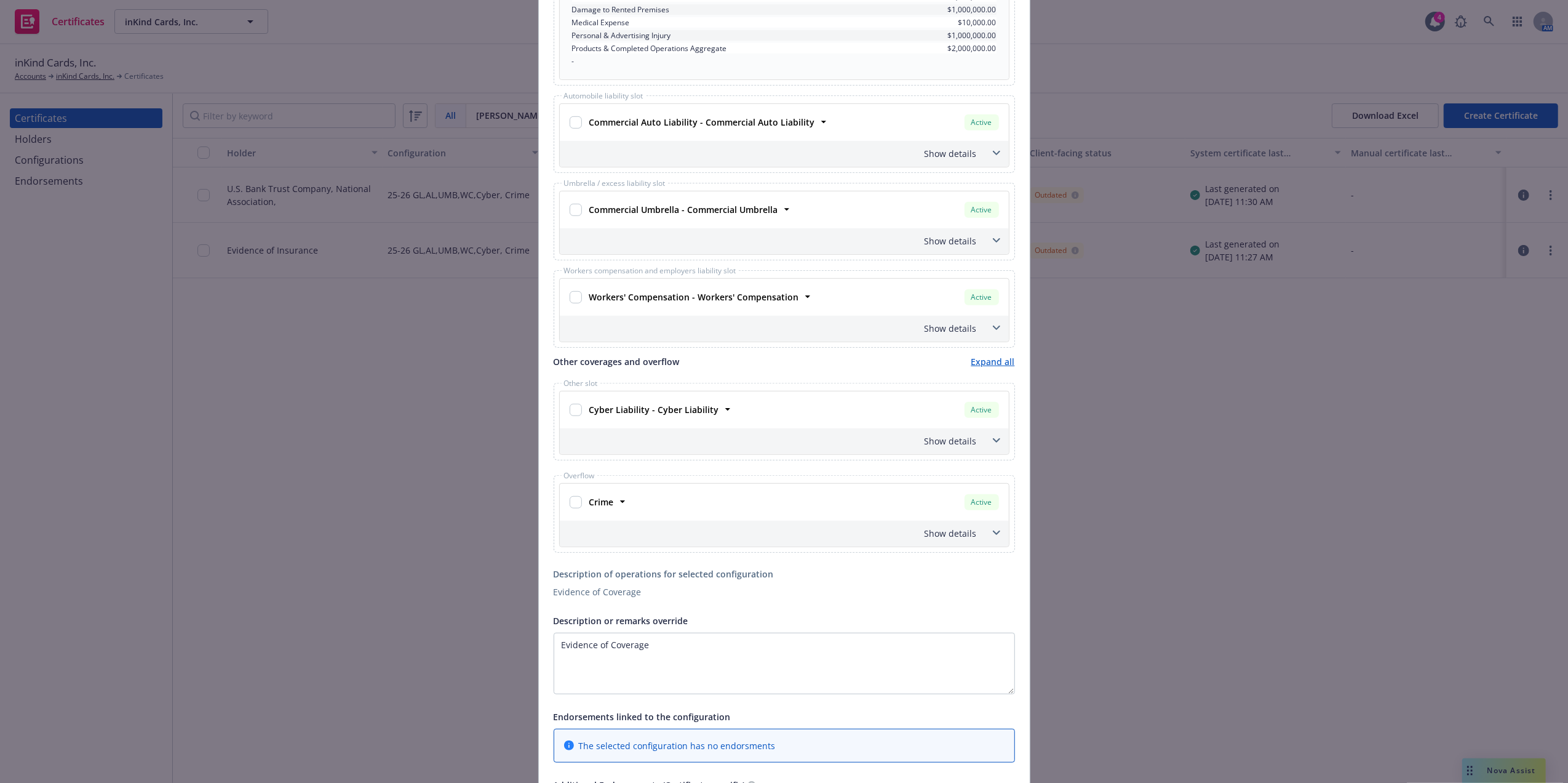
scroll to position [942, 0]
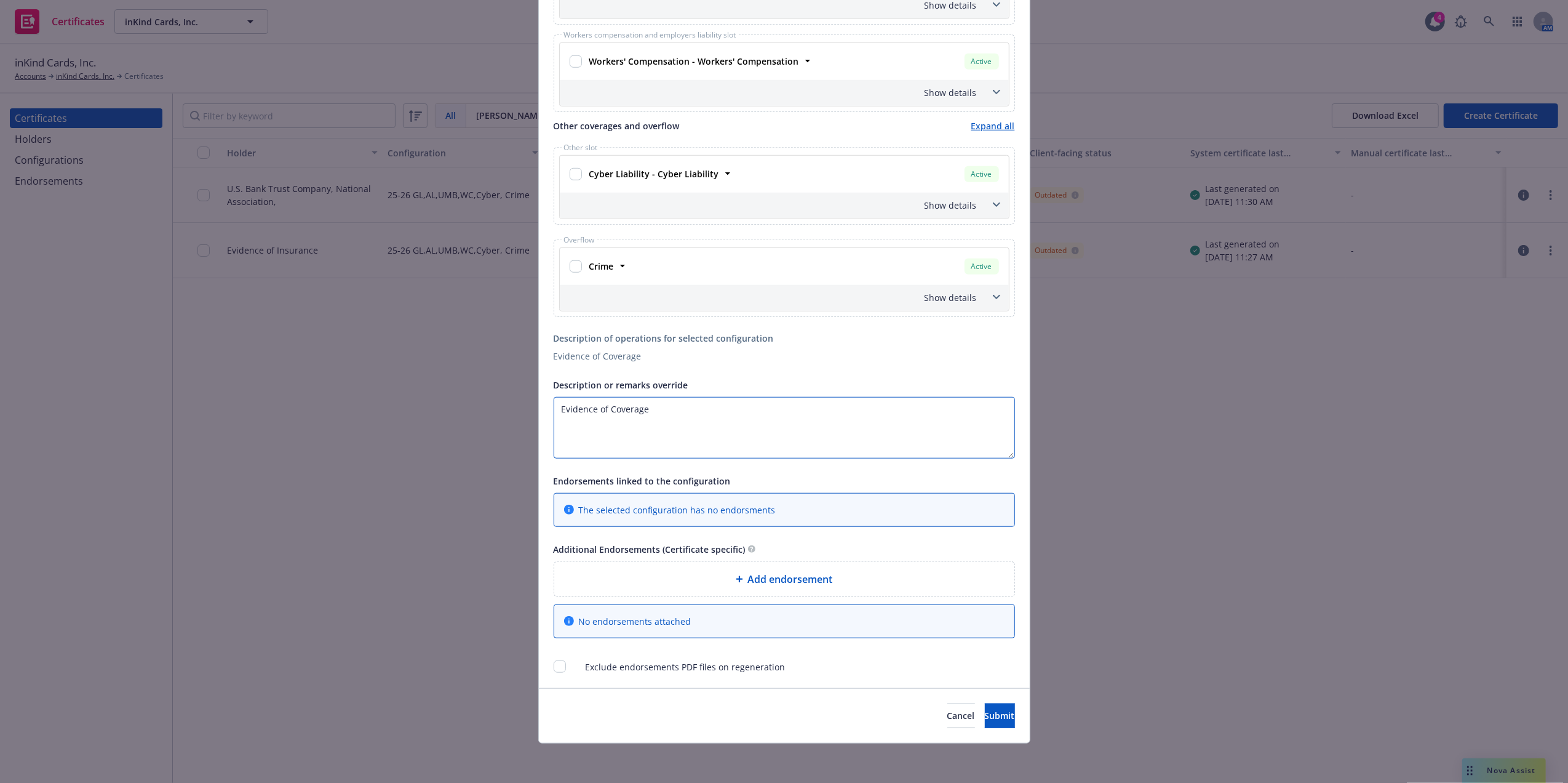
drag, startPoint x: 677, startPoint y: 407, endPoint x: 351, endPoint y: 407, distance: 326.0
click at [351, 407] on div "Create Certificate Form type [PERSON_NAME] 25 [PERSON_NAME] 27 [PERSON_NAME] 28…" at bounding box center [784, 391] width 1568 height 783
paste textarea "included as additional insureds on a primary and non-contributory basis where r…"
click at [556, 407] on textarea "included as additional insureds on a primary and non-contributory basis where r…" at bounding box center [784, 427] width 461 height 61
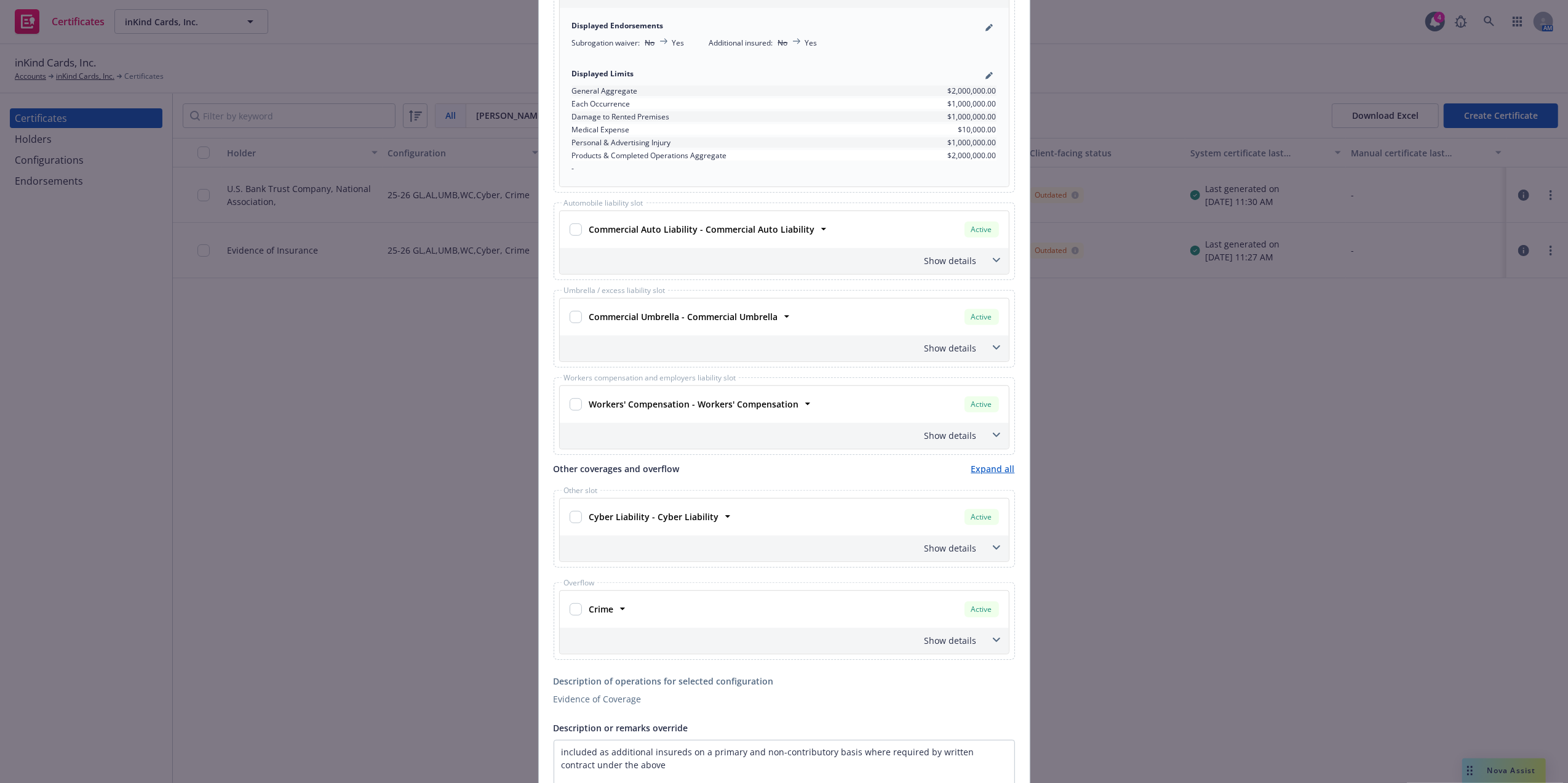
scroll to position [616, 0]
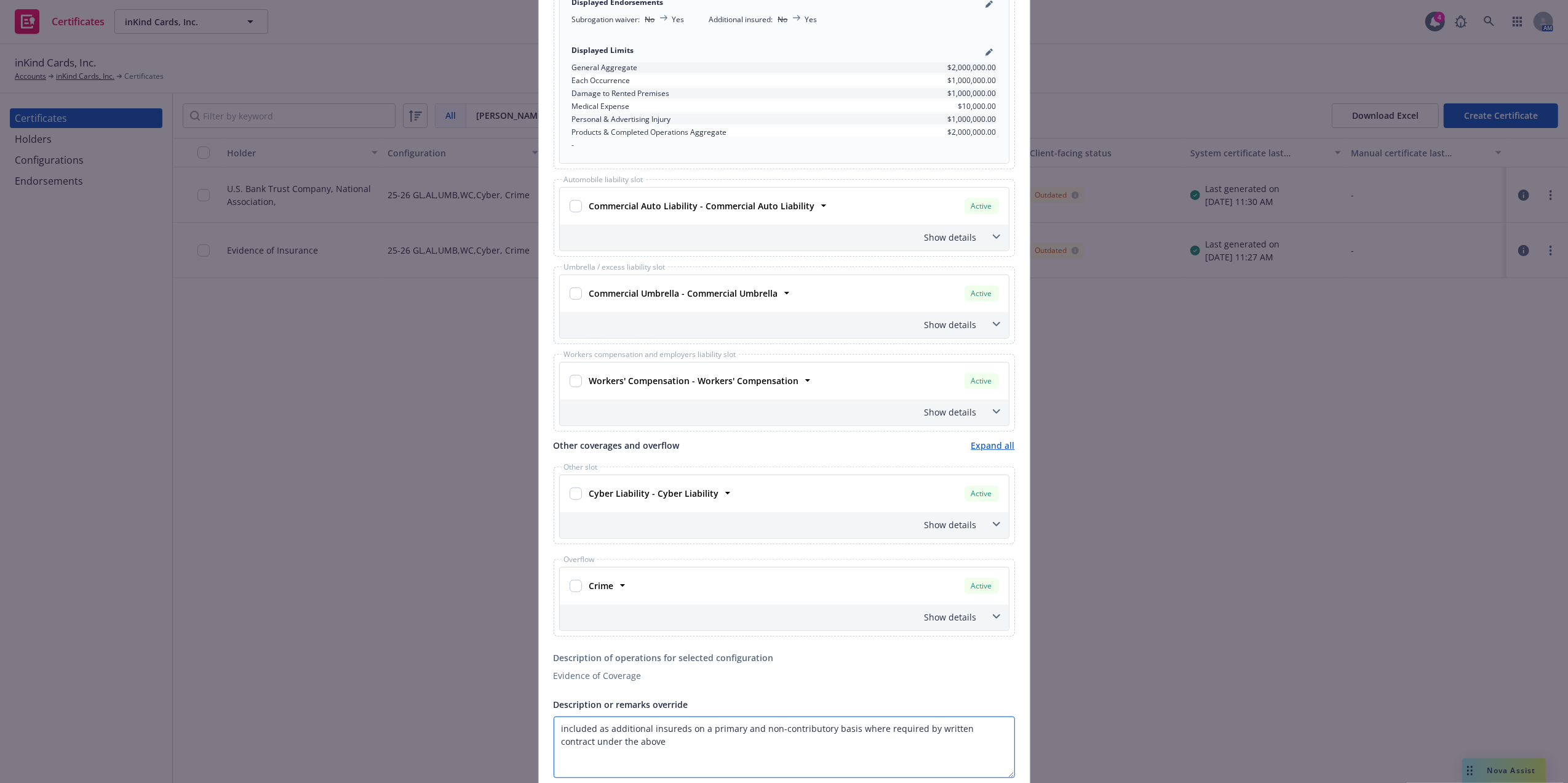
click at [555, 729] on textarea "included as additional insureds on a primary and non-contributory basis where r…" at bounding box center [784, 747] width 461 height 61
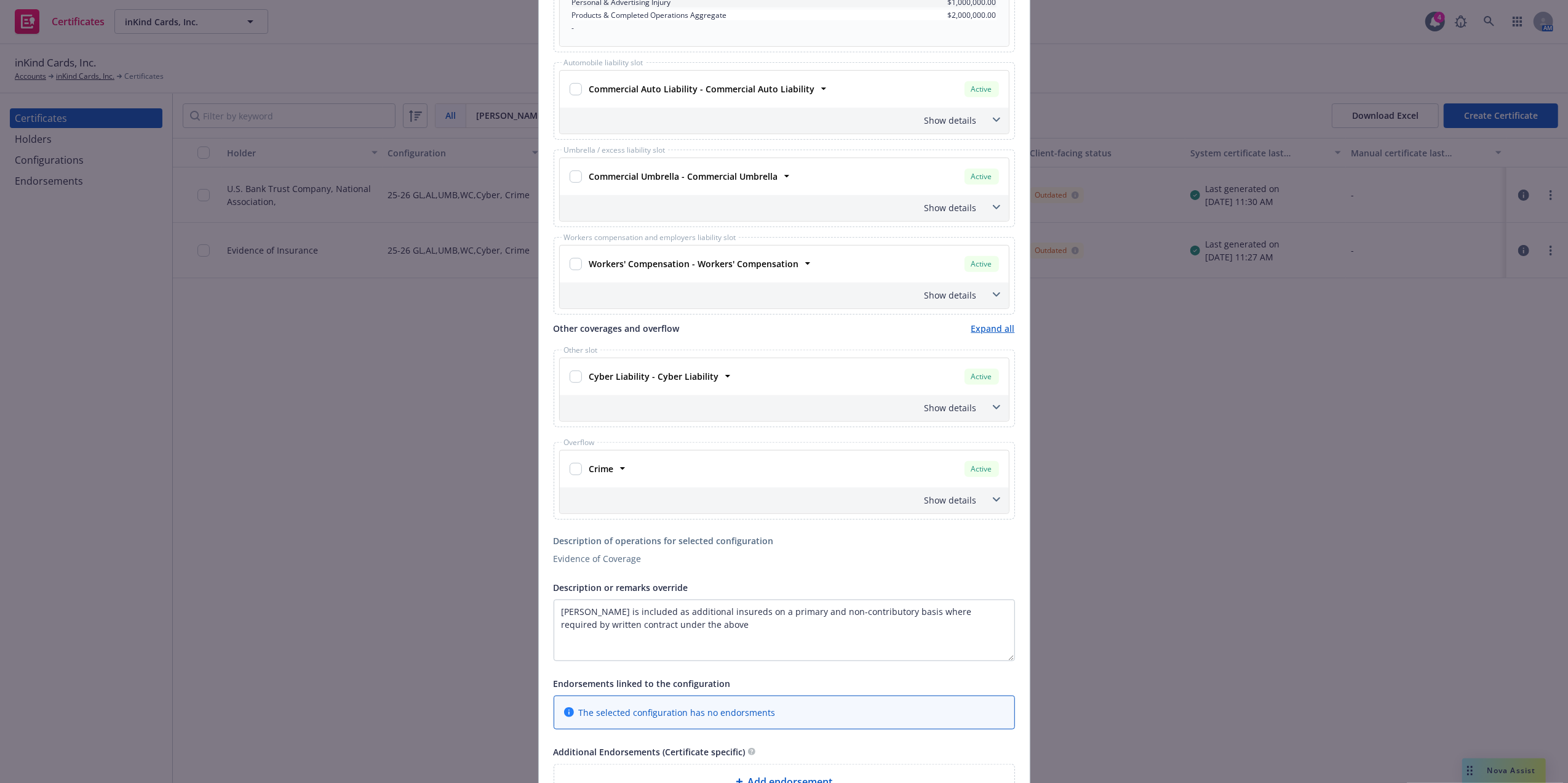
scroll to position [741, 0]
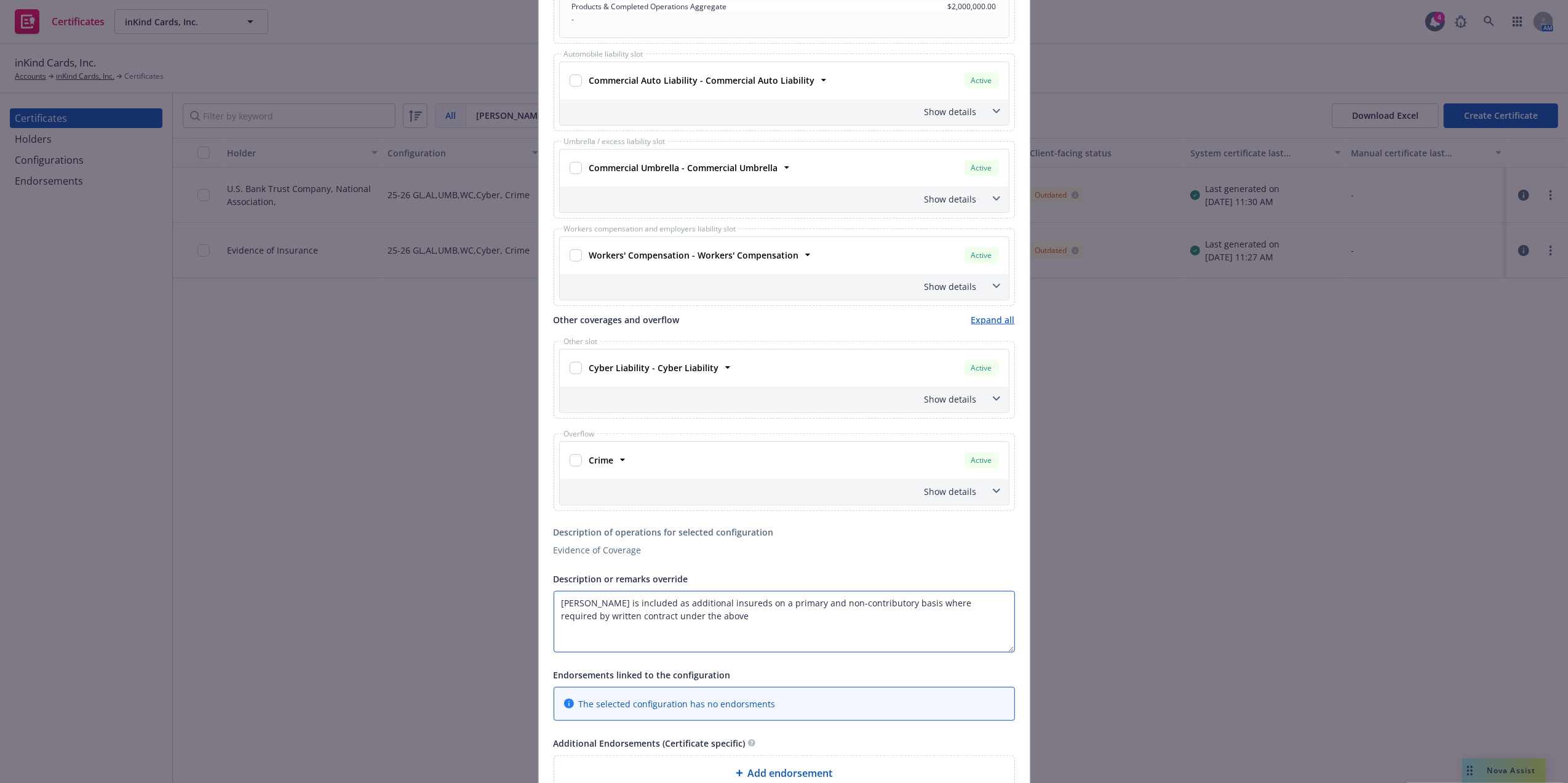
click at [689, 618] on textarea "[PERSON_NAME] is included as additional insureds on a primary and non-contribut…" at bounding box center [784, 621] width 461 height 61
paste textarea "Waiver of subrogation applies as required by written contract."
click at [886, 614] on textarea "[PERSON_NAME] is included as additional insureds on a primary and non-contribut…" at bounding box center [784, 621] width 461 height 61
click at [879, 630] on textarea "[PERSON_NAME] is included as additional insureds on a primary and non-contribut…" at bounding box center [784, 621] width 461 height 61
paste textarea "The General Liability policy extends coverage for Liquor liability so long as t…"
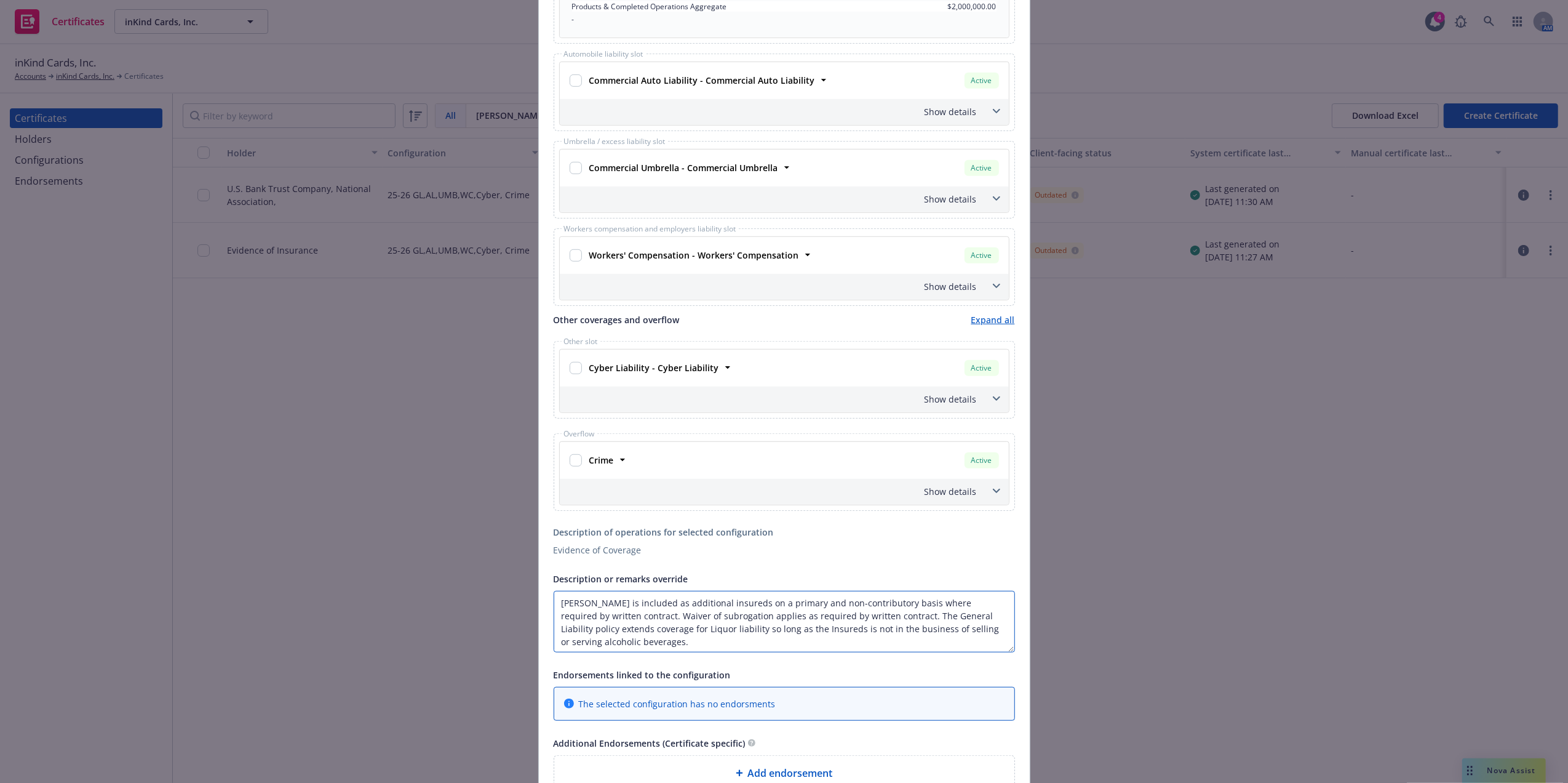
type textarea "[PERSON_NAME] is included as additional insureds on a primary and non-contribut…"
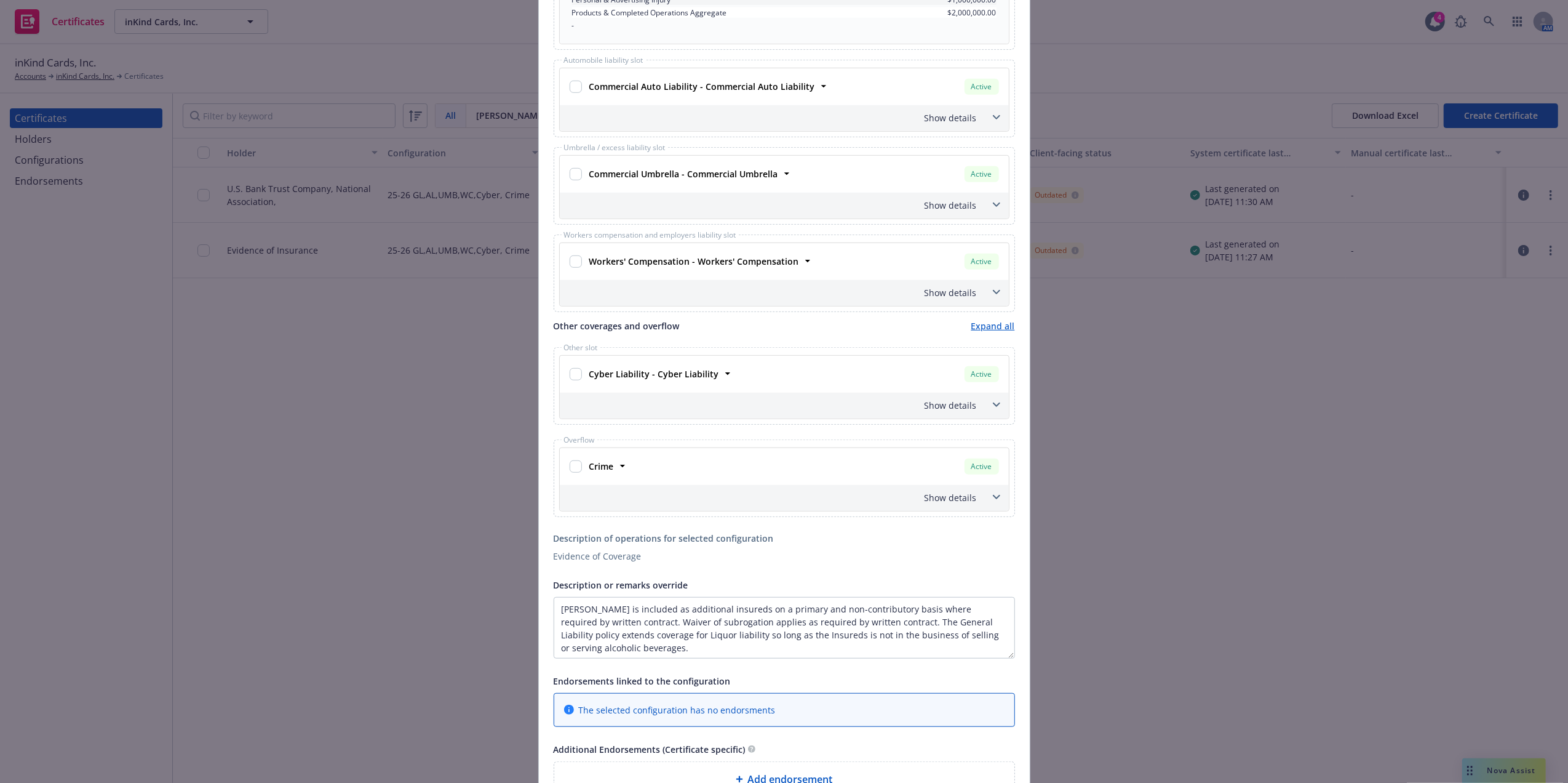
scroll to position [731, 0]
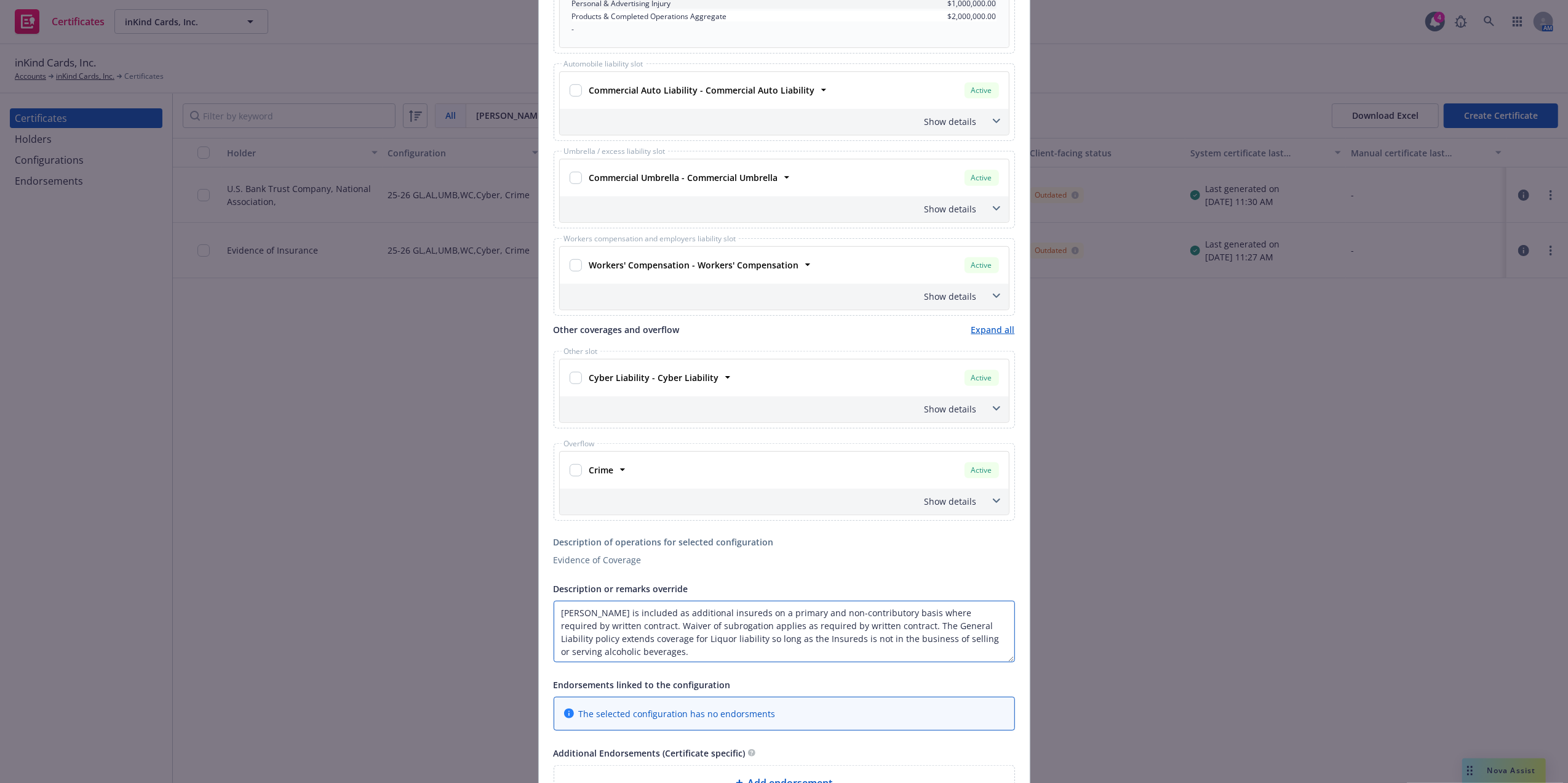
click at [855, 644] on textarea "[PERSON_NAME] is included as additional insureds on a primary and non-contribut…" at bounding box center [784, 631] width 461 height 61
click at [860, 556] on div "Description of operations for selected configuration Evidence of Coverage" at bounding box center [784, 550] width 461 height 31
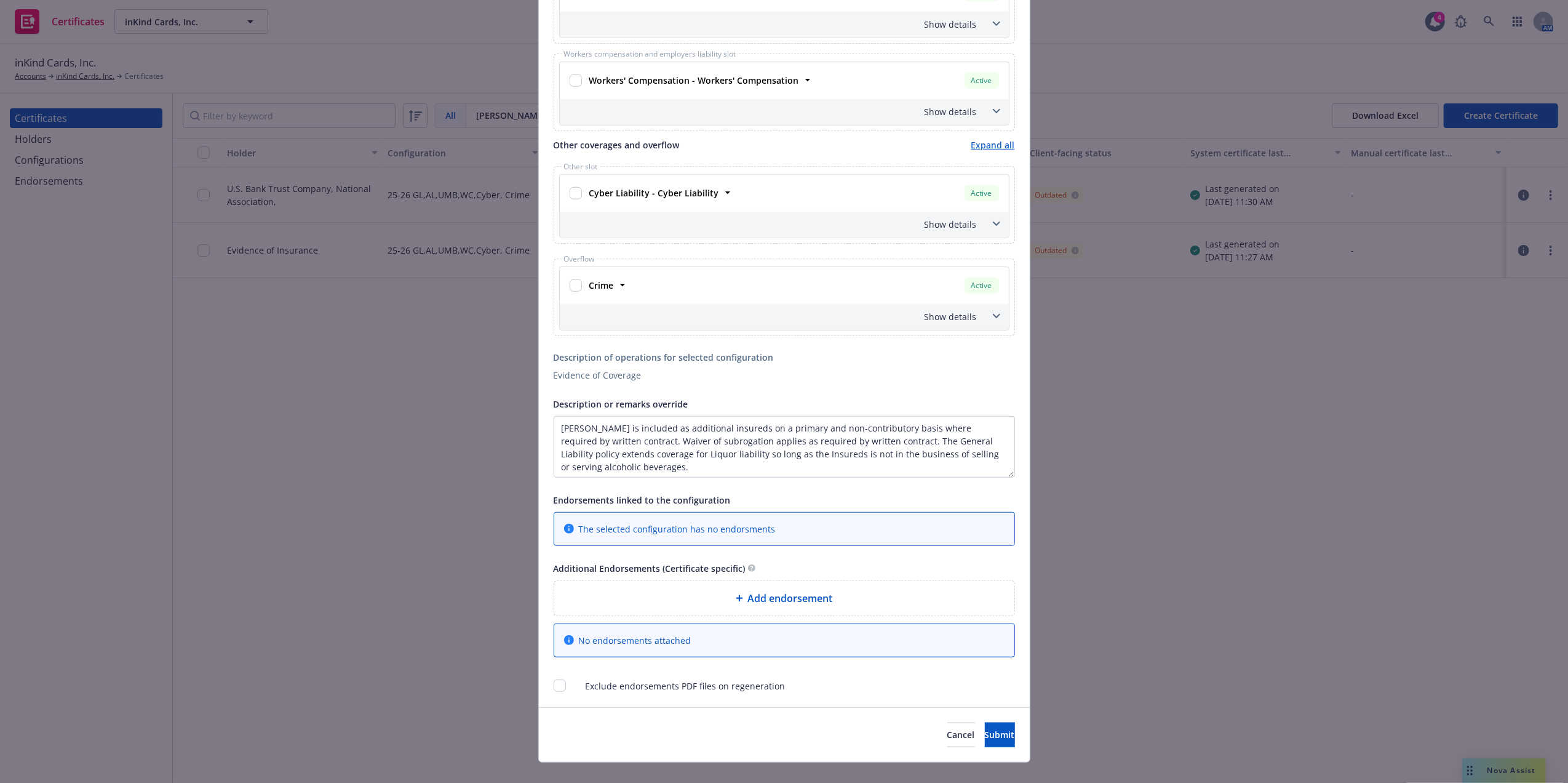
scroll to position [942, 0]
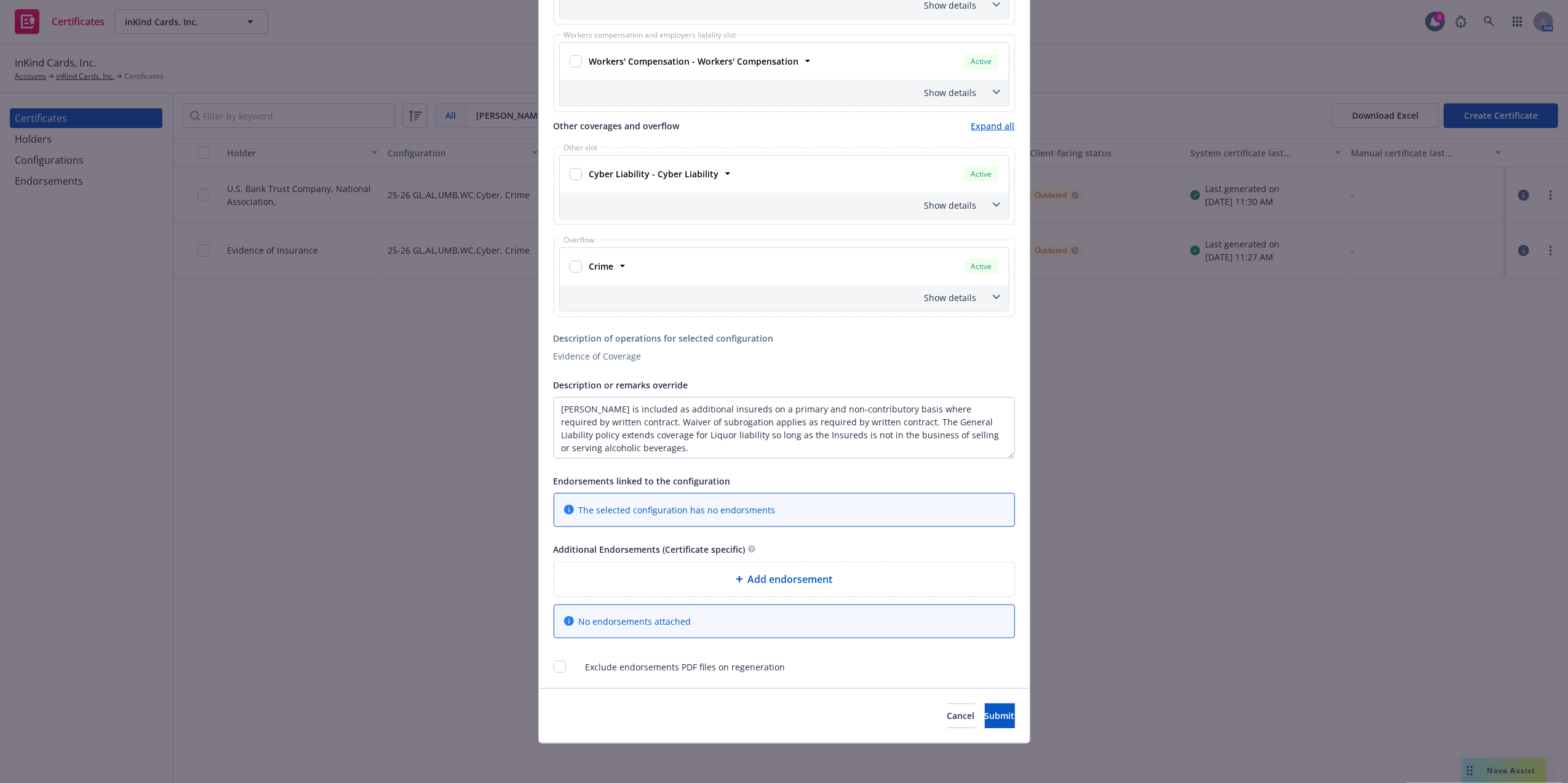
click at [556, 667] on input "checkbox" at bounding box center [560, 667] width 12 height 12
checkbox input "true"
click at [992, 714] on button "Submit" at bounding box center [1000, 716] width 30 height 24
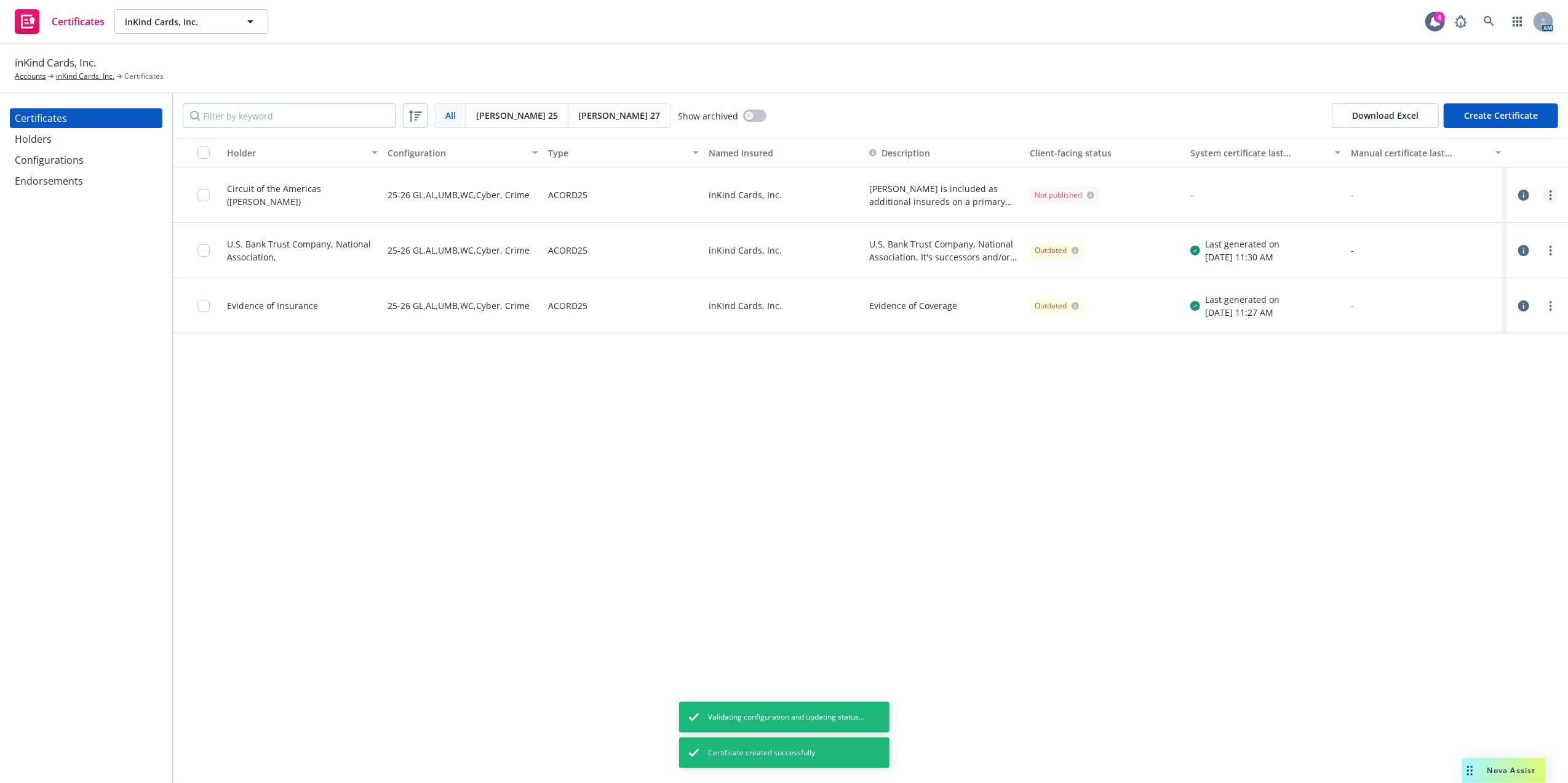
click at [1556, 197] on link "more" at bounding box center [1550, 195] width 15 height 15
click at [1437, 266] on link "Regenerate" at bounding box center [1459, 269] width 197 height 24
